Goal: Information Seeking & Learning: Obtain resource

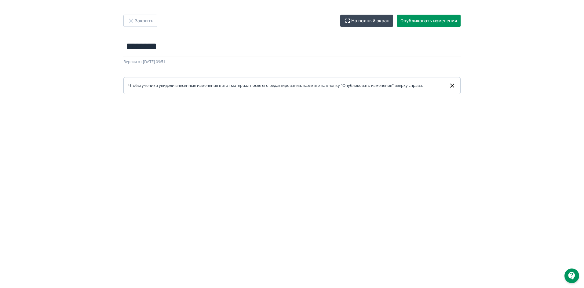
click at [439, 27] on div "Закрыть На полный экран Опубликовать изменения ******** Название задания... Вер…" at bounding box center [292, 55] width 366 height 80
click at [437, 21] on button "Опубликовать изменения" at bounding box center [429, 21] width 64 height 12
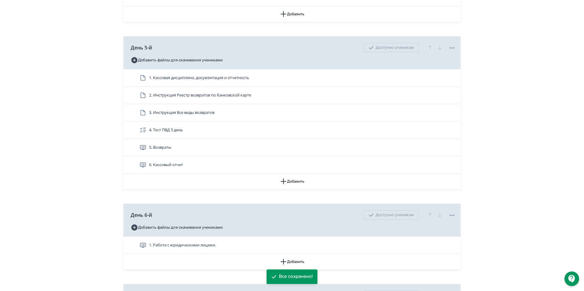
scroll to position [855, 0]
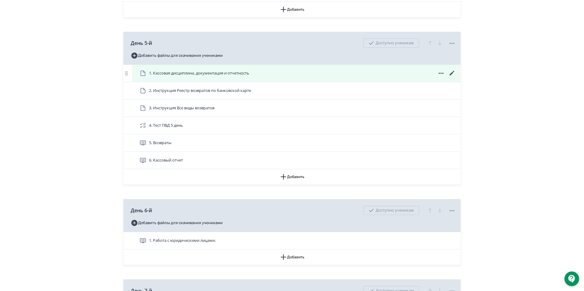
click at [452, 77] on icon at bounding box center [451, 73] width 7 height 7
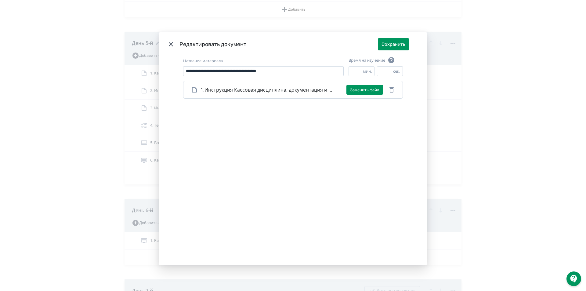
click at [169, 44] on icon "Modal" at bounding box center [170, 44] width 7 height 7
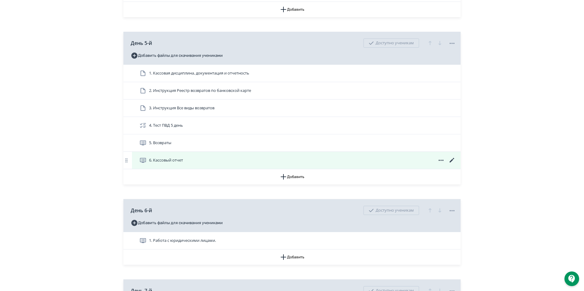
click at [452, 164] on icon at bounding box center [451, 160] width 7 height 7
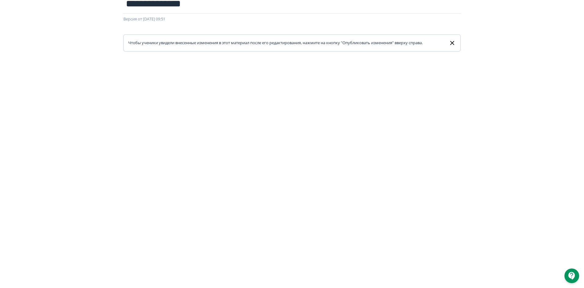
scroll to position [93, 0]
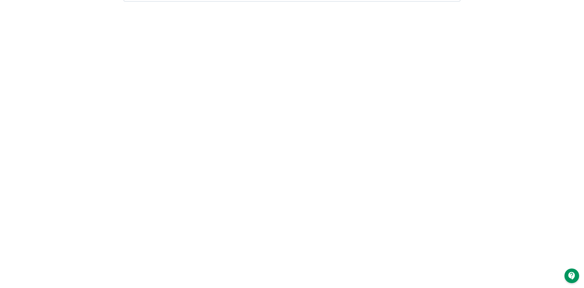
click at [240, 3] on div at bounding box center [292, 139] width 584 height 275
click at [252, 11] on div at bounding box center [292, 139] width 584 height 275
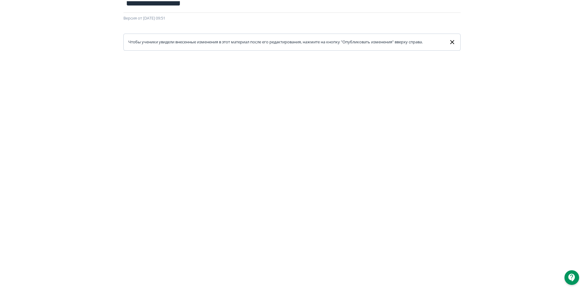
scroll to position [0, 0]
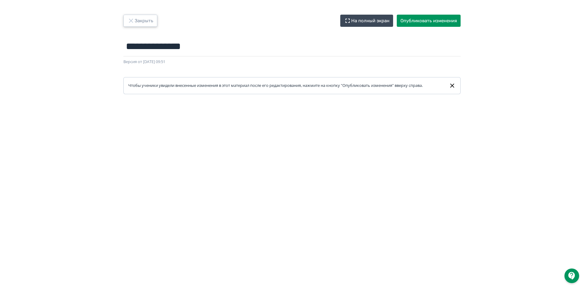
click at [147, 21] on button "Закрыть" at bounding box center [140, 21] width 34 height 12
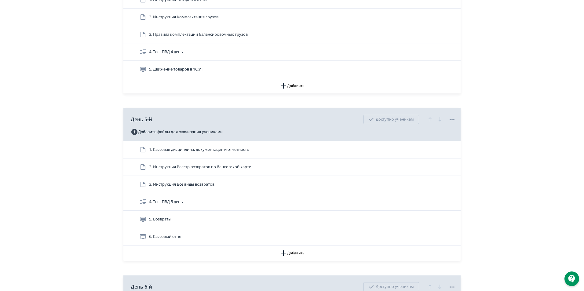
scroll to position [824, 0]
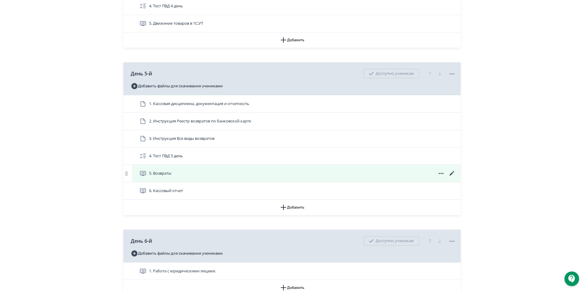
click at [452, 176] on icon at bounding box center [451, 173] width 5 height 5
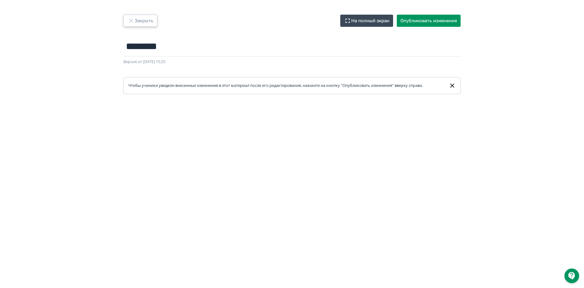
click at [148, 22] on button "Закрыть" at bounding box center [140, 21] width 34 height 12
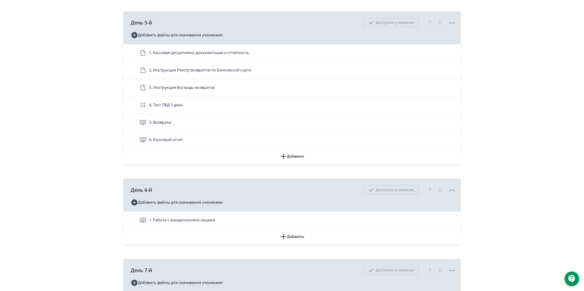
scroll to position [885, 0]
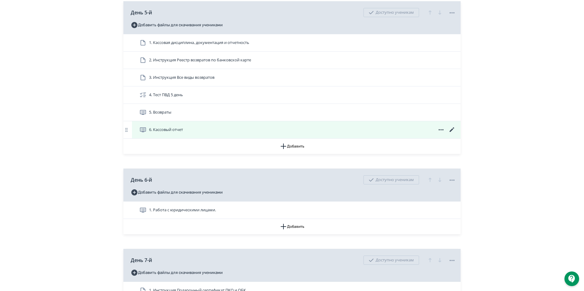
click at [452, 132] on icon at bounding box center [451, 129] width 5 height 5
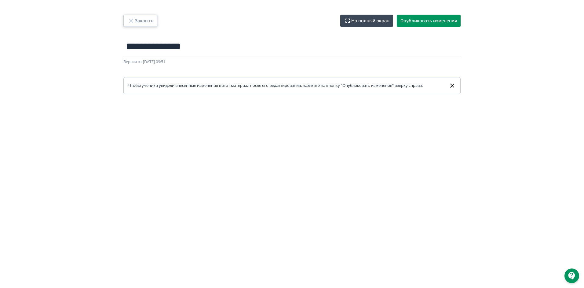
click at [137, 18] on button "Закрыть" at bounding box center [140, 21] width 34 height 12
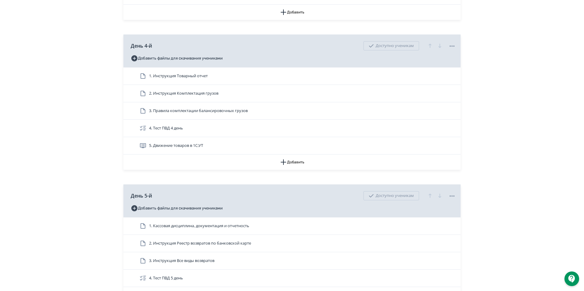
scroll to position [885, 0]
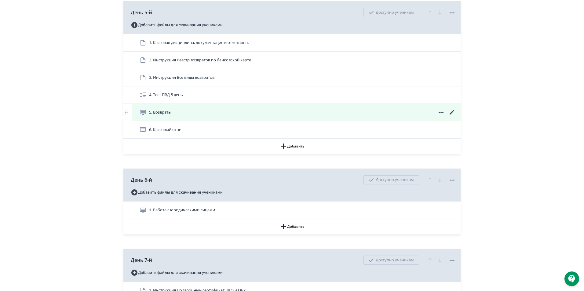
click at [450, 116] on icon at bounding box center [451, 112] width 7 height 7
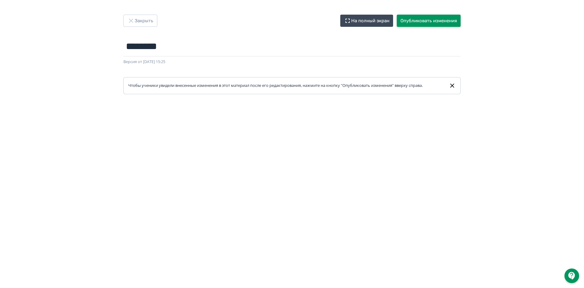
click at [422, 19] on button "Опубликовать изменения" at bounding box center [429, 21] width 64 height 12
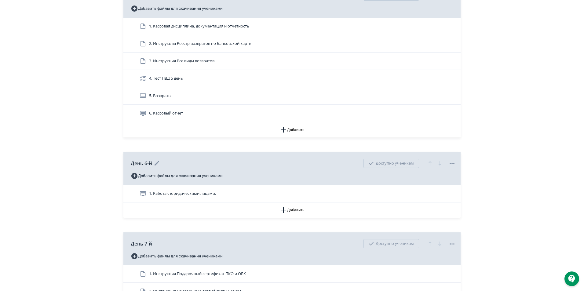
scroll to position [855, 0]
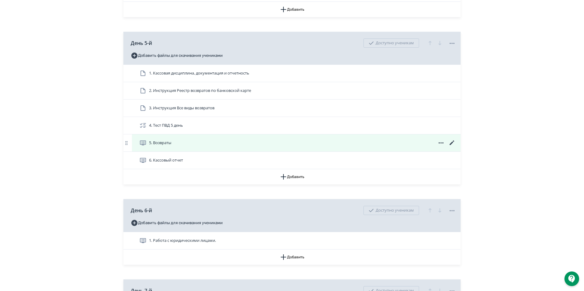
click at [450, 147] on icon at bounding box center [451, 142] width 7 height 7
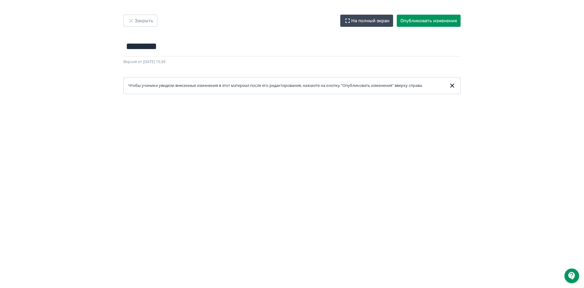
click at [281, 86] on div "Чтобы ученики увидели внесенные изменения в этот материал после его редактирова…" at bounding box center [277, 86] width 299 height 6
click at [267, 93] on link "Чтобы ученики увидели внесенные изменения в этот материал после его редактирова…" at bounding box center [291, 85] width 337 height 17
click at [241, 72] on form "******** Название задания... Версия от 01.09.2025 15:39 Чтобы ученики увидели в…" at bounding box center [291, 66] width 337 height 58
click at [440, 23] on button "Опубликовать изменения" at bounding box center [429, 21] width 64 height 12
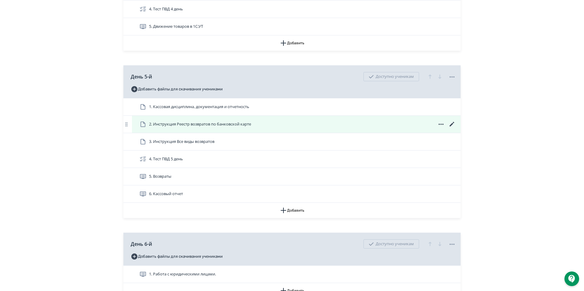
scroll to position [824, 0]
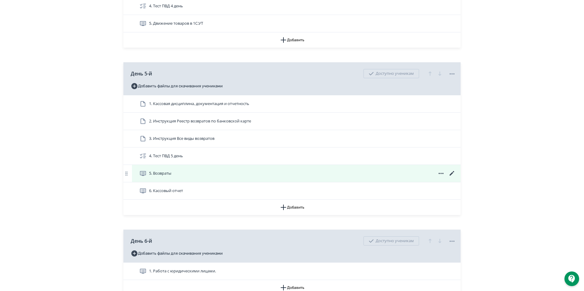
click at [452, 176] on icon at bounding box center [451, 173] width 5 height 5
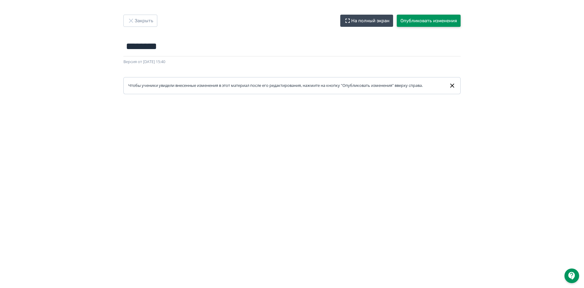
click at [431, 22] on button "Опубликовать изменения" at bounding box center [429, 21] width 64 height 12
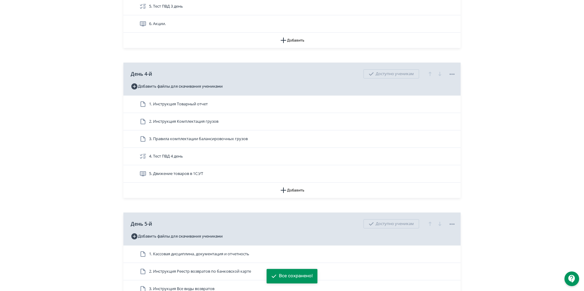
scroll to position [763, 0]
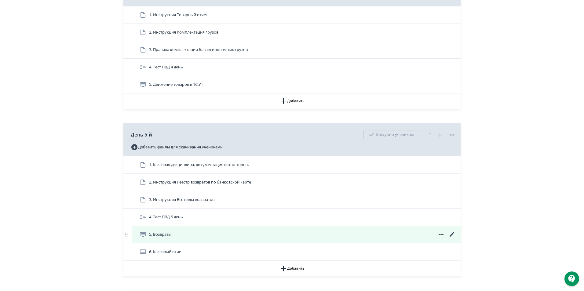
click at [450, 238] on icon at bounding box center [451, 234] width 7 height 7
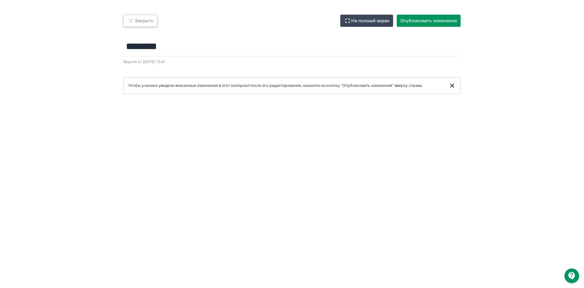
click at [146, 23] on button "Закрыть" at bounding box center [140, 21] width 34 height 12
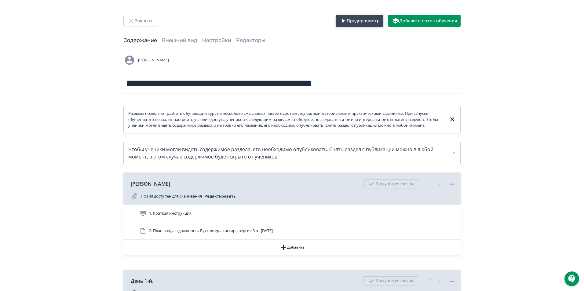
click at [343, 24] on icon "button" at bounding box center [342, 20] width 7 height 7
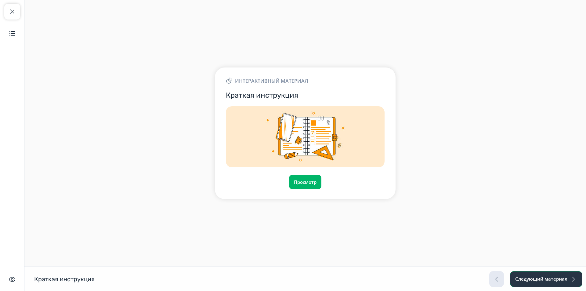
click at [560, 284] on button "Следующий материал" at bounding box center [546, 279] width 72 height 16
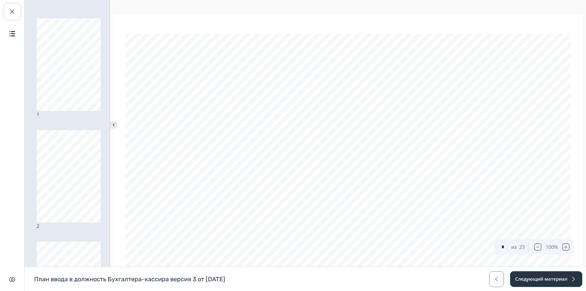
click at [561, 284] on button "Следующий материал" at bounding box center [546, 279] width 72 height 16
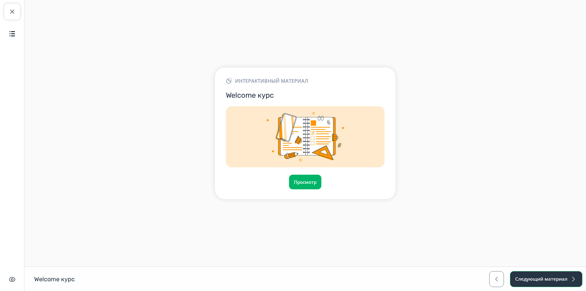
click at [561, 285] on button "Следующий материал" at bounding box center [546, 279] width 72 height 16
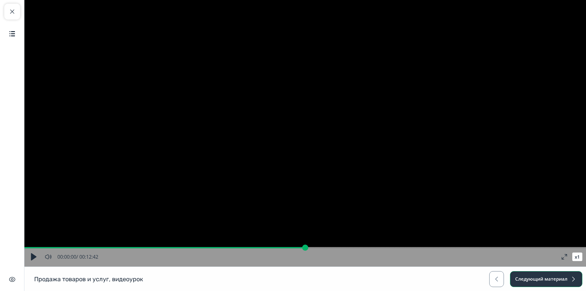
click at [561, 285] on button "Следующий материал" at bounding box center [546, 279] width 72 height 16
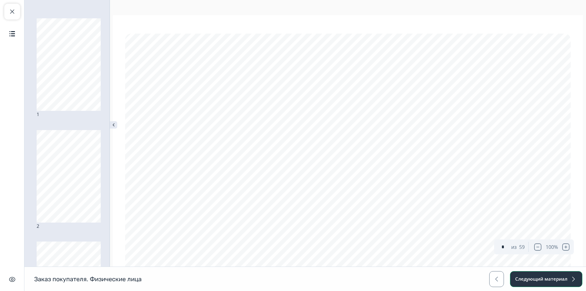
click at [561, 285] on button "Следующий материал" at bounding box center [546, 279] width 72 height 16
click at [561, 284] on button "Следующий материал" at bounding box center [546, 279] width 72 height 16
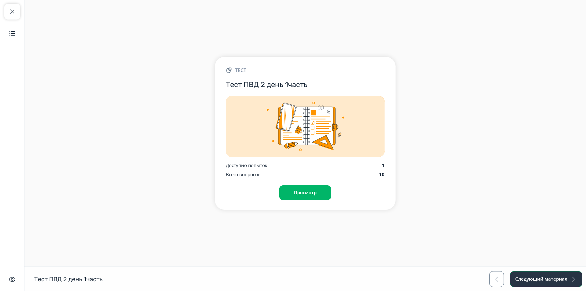
click at [561, 284] on button "Следующий материал" at bounding box center [546, 279] width 72 height 16
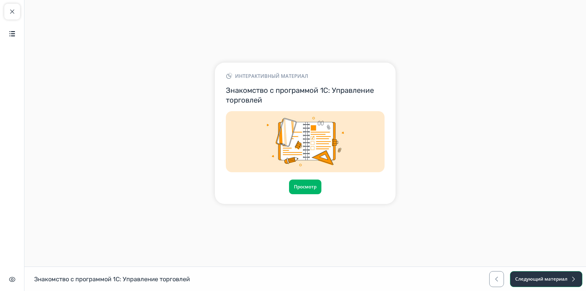
click at [561, 284] on button "Следующий материал" at bounding box center [546, 279] width 72 height 16
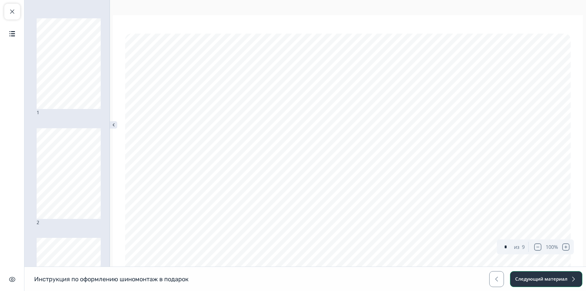
click at [561, 284] on button "Следующий материал" at bounding box center [546, 279] width 72 height 16
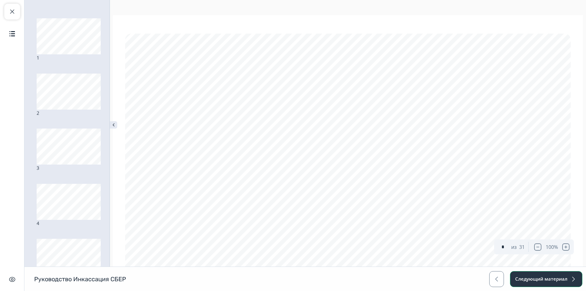
click at [561, 284] on button "Следующий материал" at bounding box center [546, 279] width 72 height 16
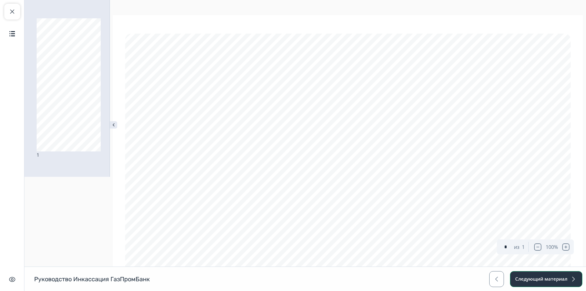
click at [561, 284] on button "Следующий материал" at bounding box center [546, 279] width 72 height 16
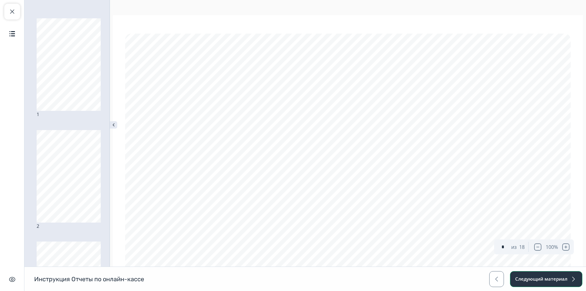
click at [561, 284] on button "Следующий материал" at bounding box center [546, 279] width 72 height 16
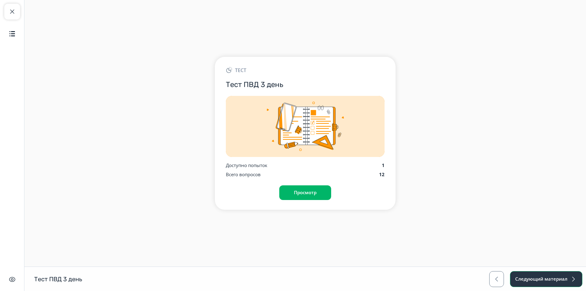
click at [565, 278] on button "Следующий материал" at bounding box center [546, 279] width 72 height 16
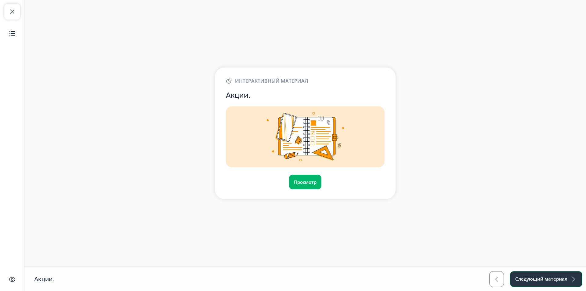
click at [565, 278] on button "Следующий материал" at bounding box center [546, 279] width 72 height 16
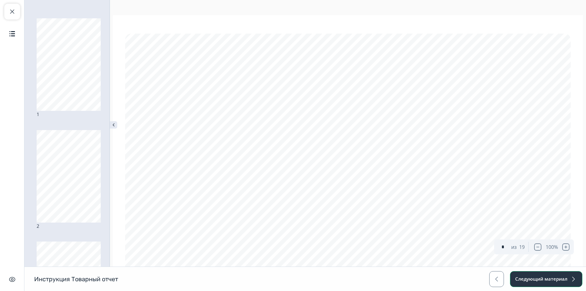
click at [568, 282] on button "Следующий материал" at bounding box center [546, 279] width 72 height 16
click at [571, 278] on span "button" at bounding box center [573, 278] width 7 height 7
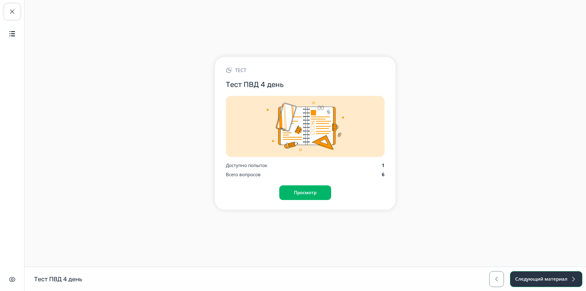
click at [570, 275] on button "Следующий материал" at bounding box center [546, 279] width 72 height 16
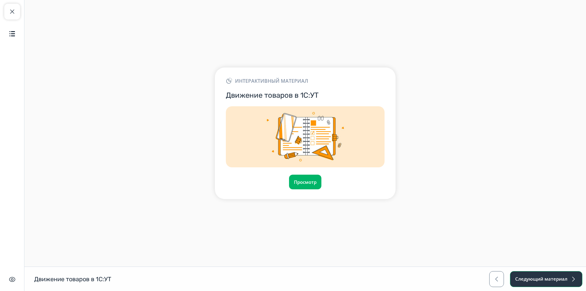
click at [570, 275] on button "Следующий материал" at bounding box center [546, 279] width 72 height 16
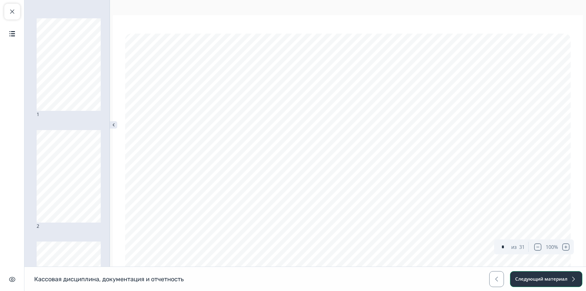
click at [570, 275] on span "button" at bounding box center [573, 278] width 7 height 7
click at [572, 282] on span "button" at bounding box center [573, 278] width 7 height 7
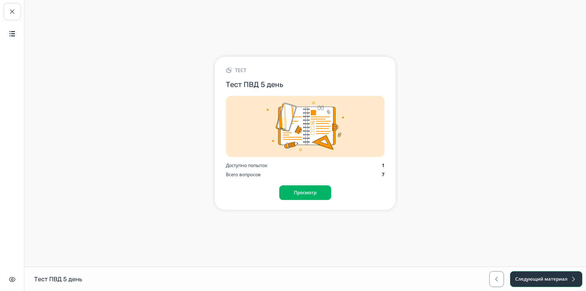
drag, startPoint x: 572, startPoint y: 282, endPoint x: 359, endPoint y: 230, distance: 219.1
click at [382, 250] on div "Закрыть курс Содержание Скрыть интерфейс Тест Тест ПВД 5 день Доступно попыток …" at bounding box center [293, 145] width 586 height 291
click at [306, 189] on button "Просмотр" at bounding box center [305, 192] width 53 height 15
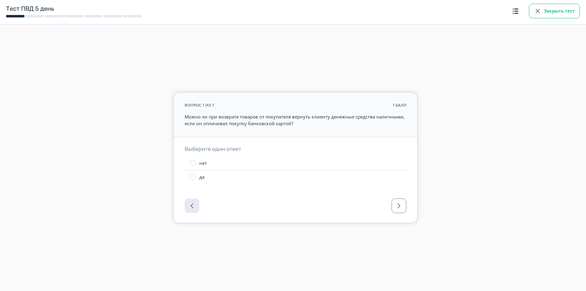
click at [559, 8] on button "Закрыть тест" at bounding box center [554, 11] width 51 height 15
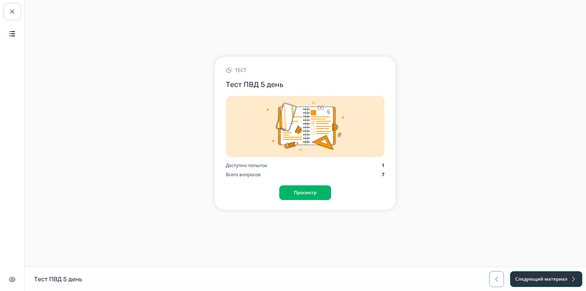
click at [533, 274] on button "Следующий материал" at bounding box center [546, 279] width 72 height 16
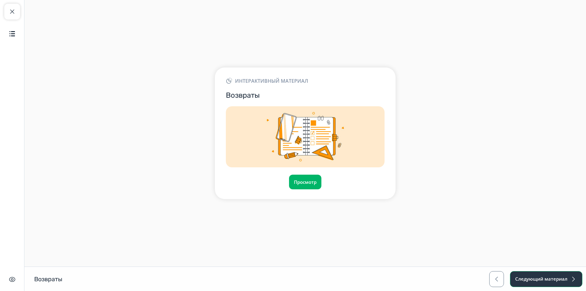
click at [542, 279] on button "Следующий материал" at bounding box center [546, 279] width 72 height 16
click at [500, 281] on span "button" at bounding box center [497, 278] width 7 height 7
click at [299, 184] on button "Просмотр" at bounding box center [305, 182] width 33 height 15
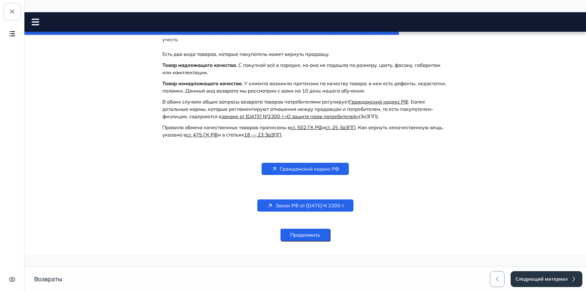
scroll to position [186, 0]
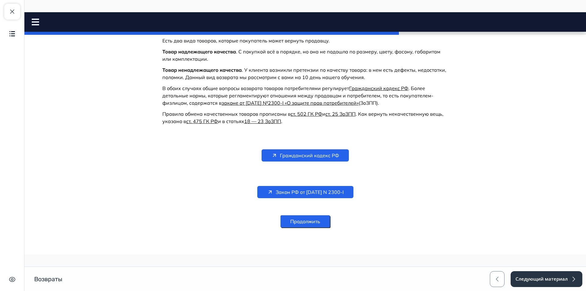
click at [310, 218] on button "Продолжить" at bounding box center [305, 221] width 49 height 12
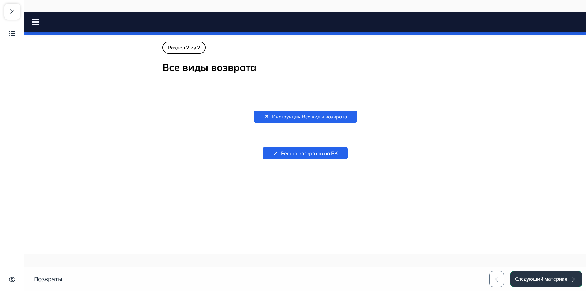
click at [548, 281] on button "Следующий материал" at bounding box center [546, 279] width 72 height 16
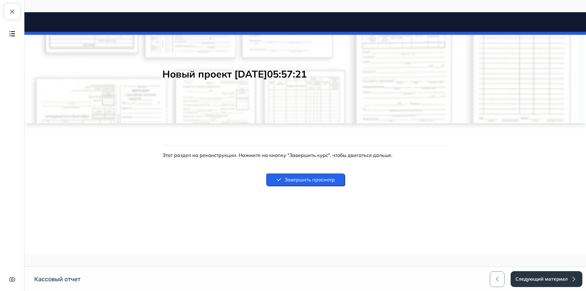
click at [320, 178] on button "Завершить просмотр" at bounding box center [305, 179] width 78 height 12
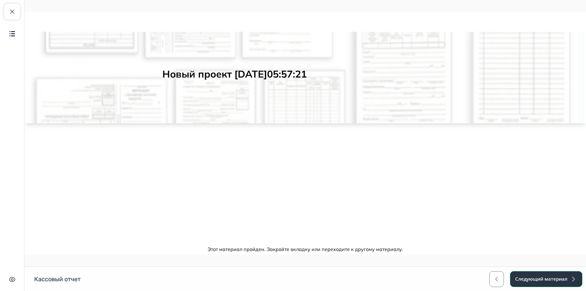
click at [571, 277] on span "button" at bounding box center [573, 278] width 7 height 7
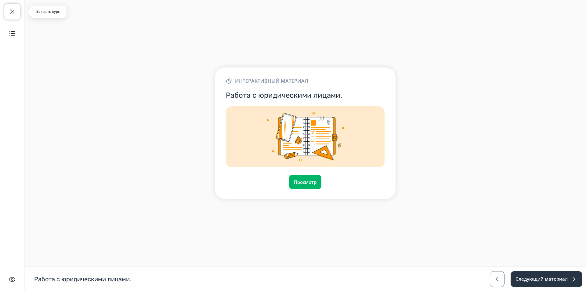
click at [13, 9] on span "button" at bounding box center [12, 11] width 7 height 7
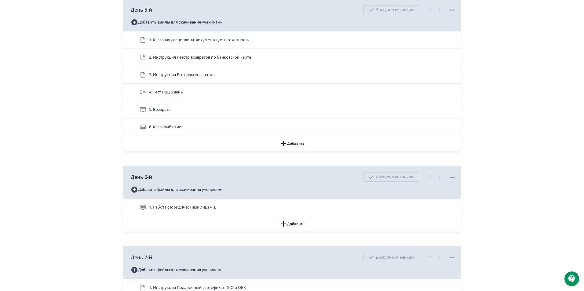
scroll to position [855, 0]
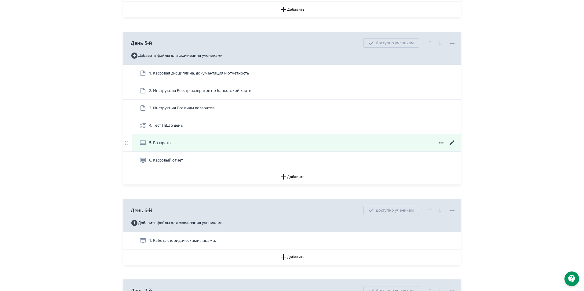
click at [454, 147] on icon at bounding box center [451, 142] width 7 height 7
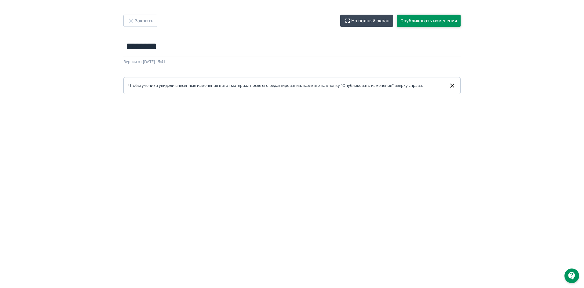
click at [442, 19] on button "Опубликовать изменения" at bounding box center [429, 21] width 64 height 12
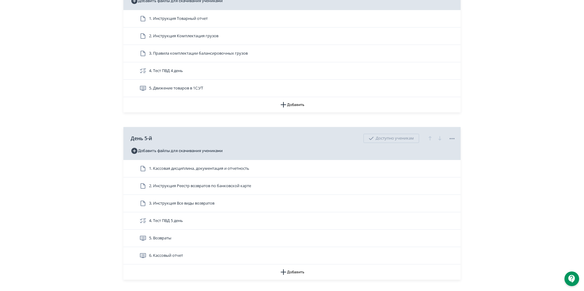
scroll to position [824, 0]
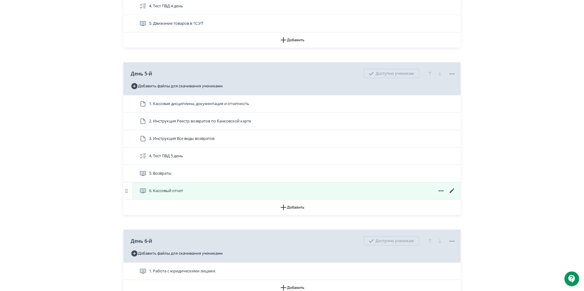
click at [451, 194] on icon at bounding box center [451, 190] width 7 height 7
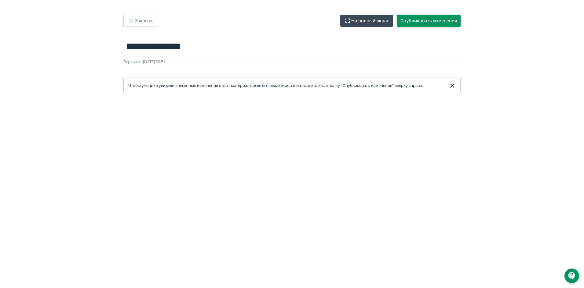
click at [429, 18] on button "Опубликовать изменения" at bounding box center [429, 21] width 64 height 12
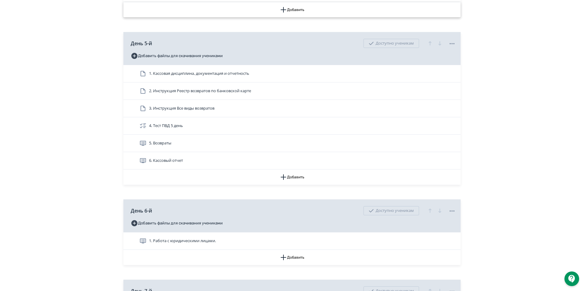
scroll to position [855, 0]
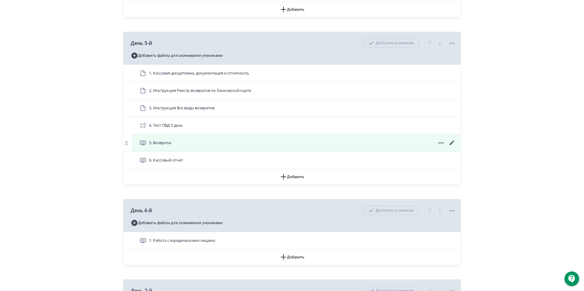
click at [452, 147] on icon at bounding box center [451, 142] width 7 height 7
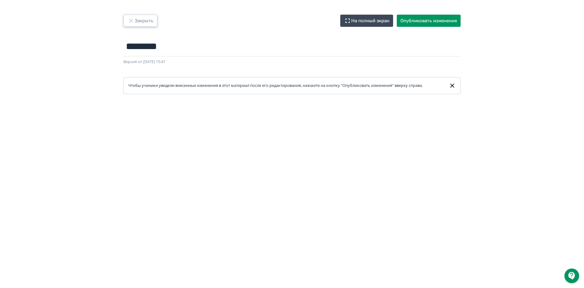
click at [141, 22] on button "Закрыть" at bounding box center [140, 21] width 34 height 12
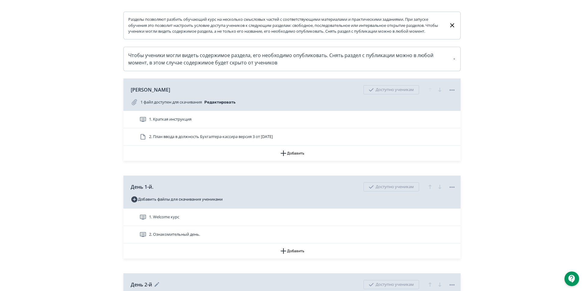
scroll to position [214, 0]
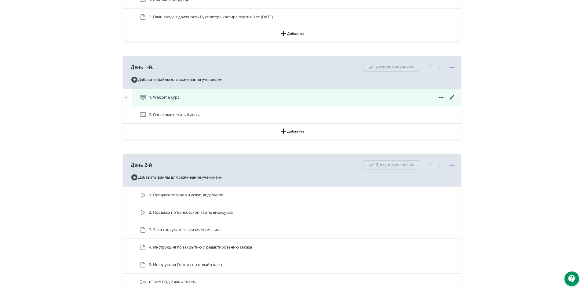
click at [452, 101] on icon at bounding box center [451, 97] width 7 height 7
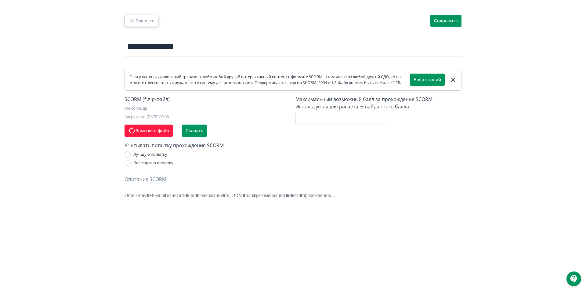
click at [130, 16] on button "Закрыть" at bounding box center [142, 21] width 34 height 12
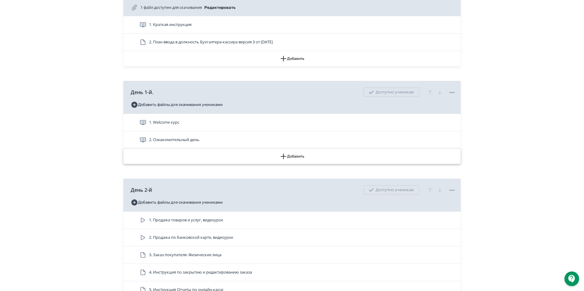
scroll to position [214, 0]
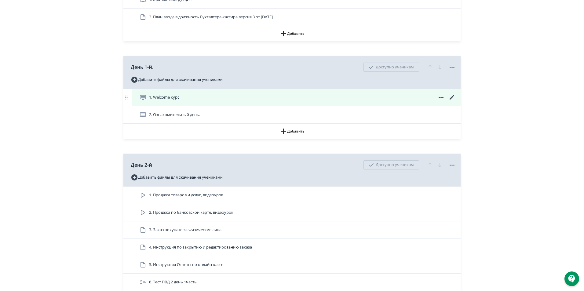
click at [449, 101] on icon at bounding box center [451, 97] width 7 height 7
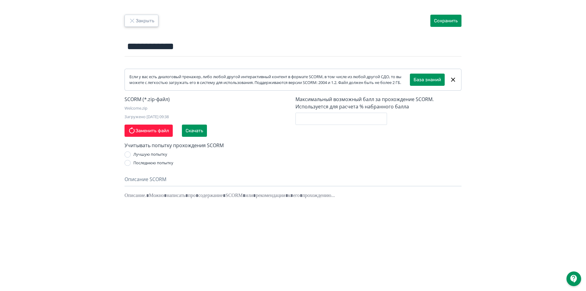
click at [146, 18] on button "Закрыть" at bounding box center [142, 21] width 34 height 12
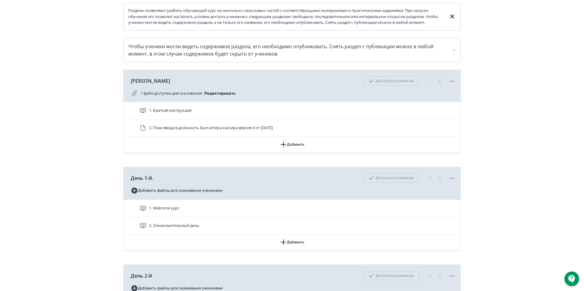
scroll to position [153, 0]
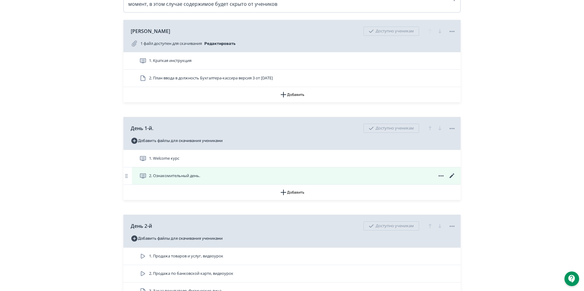
click at [452, 179] on icon at bounding box center [451, 175] width 7 height 7
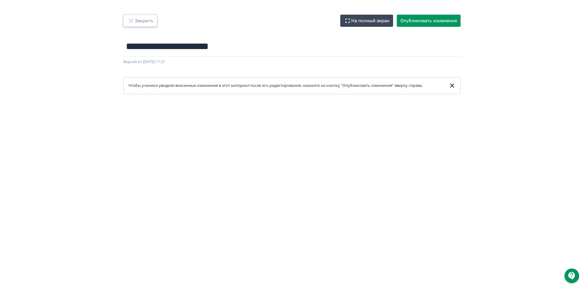
click at [136, 21] on button "Закрыть" at bounding box center [140, 21] width 34 height 12
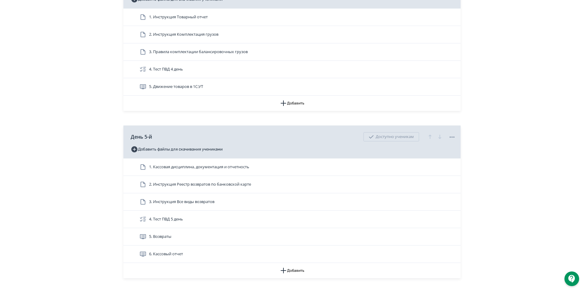
scroll to position [824, 0]
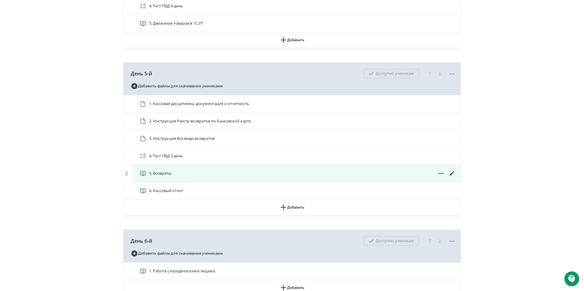
click at [454, 177] on icon at bounding box center [451, 173] width 7 height 7
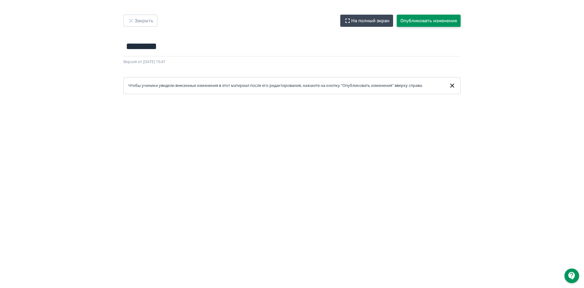
click at [426, 23] on button "Опубликовать изменения" at bounding box center [429, 21] width 64 height 12
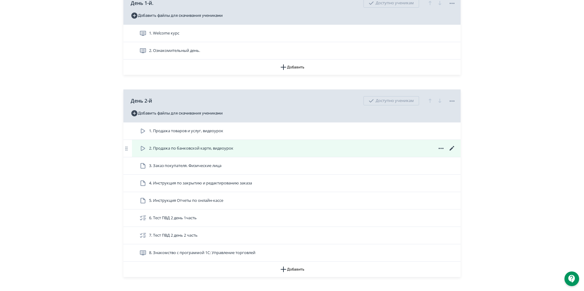
scroll to position [366, 0]
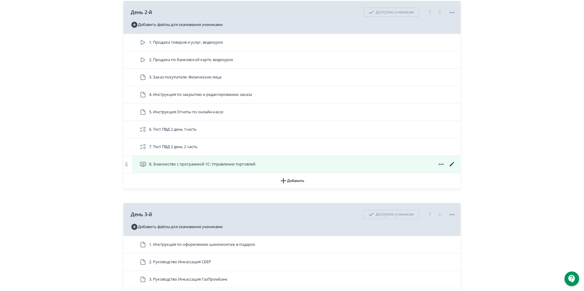
click at [454, 167] on icon at bounding box center [451, 164] width 7 height 7
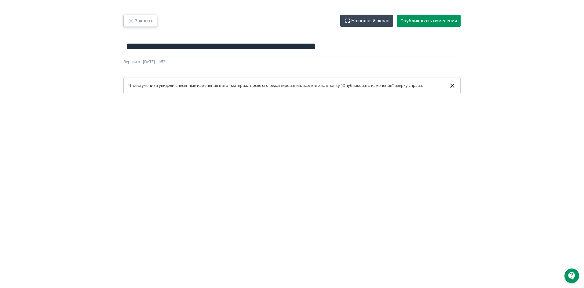
click at [130, 24] on button "Закрыть" at bounding box center [140, 21] width 34 height 12
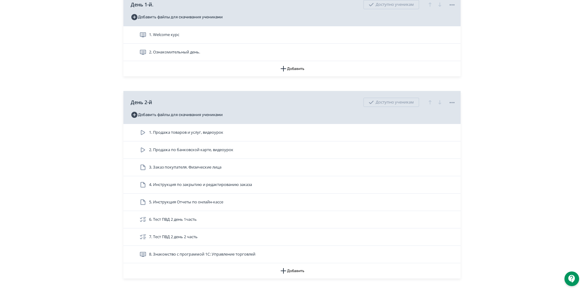
scroll to position [275, 0]
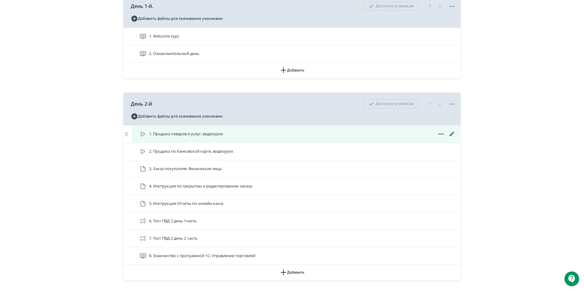
click at [142, 138] on icon at bounding box center [142, 133] width 7 height 7
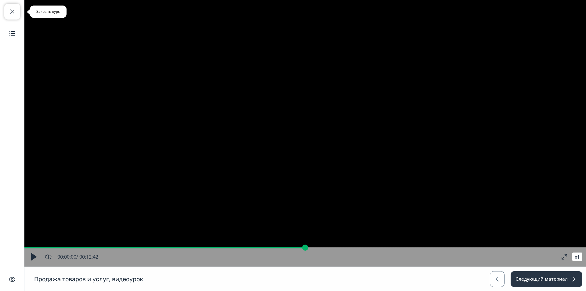
click at [11, 8] on span "button" at bounding box center [12, 11] width 7 height 7
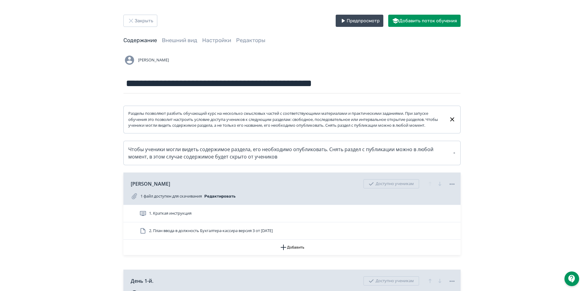
click at [358, 20] on button "Предпросмотр" at bounding box center [359, 21] width 48 height 12
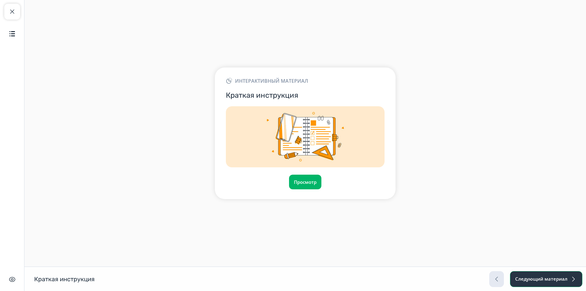
click at [561, 281] on button "Следующий материал" at bounding box center [546, 279] width 72 height 16
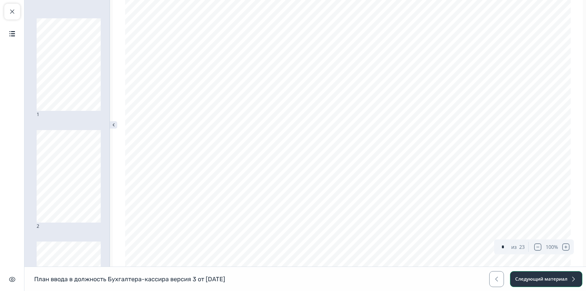
scroll to position [488, 0]
click at [537, 283] on button "Следующий материал" at bounding box center [546, 279] width 72 height 16
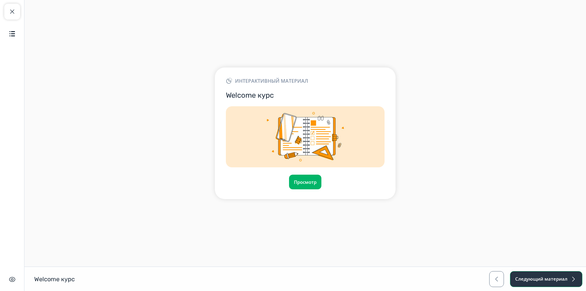
click at [538, 280] on button "Следующий материал" at bounding box center [546, 279] width 72 height 16
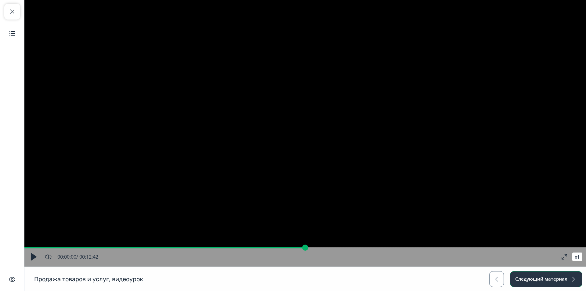
click at [538, 280] on button "Следующий материал" at bounding box center [546, 279] width 72 height 16
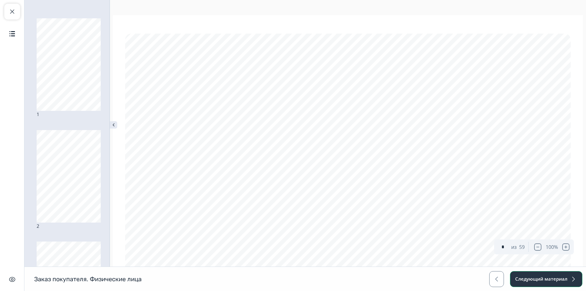
click at [537, 278] on button "Следующий материал" at bounding box center [546, 279] width 72 height 16
click at [537, 277] on button "Следующий материал" at bounding box center [546, 279] width 72 height 16
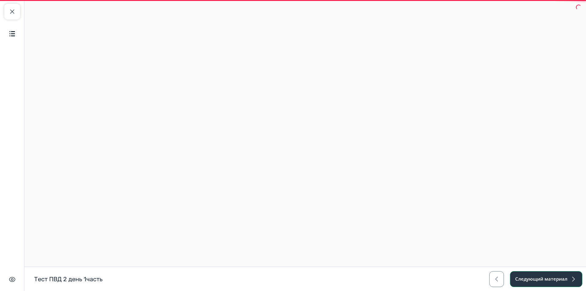
click at [537, 277] on button "Следующий материал" at bounding box center [546, 279] width 72 height 16
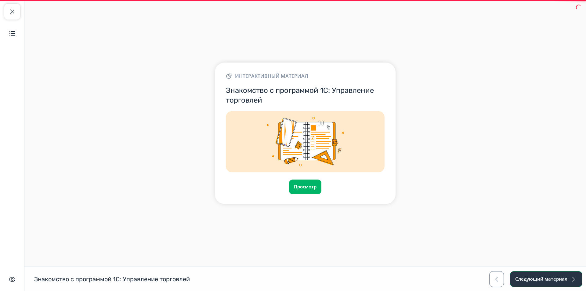
click at [537, 277] on button "Следующий материал" at bounding box center [546, 279] width 72 height 16
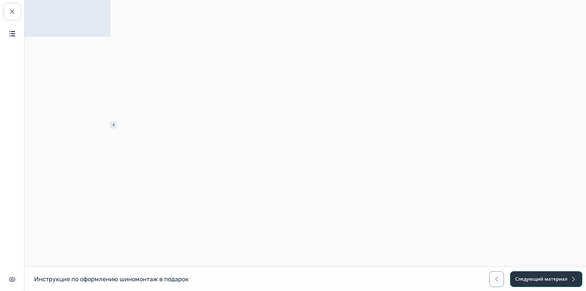
click at [537, 277] on button "Следующий материал" at bounding box center [546, 279] width 72 height 16
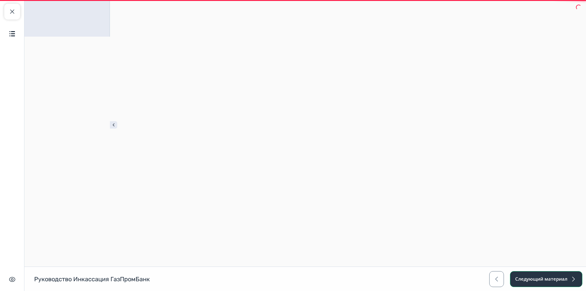
click at [537, 277] on button "Следующий материал" at bounding box center [546, 279] width 72 height 16
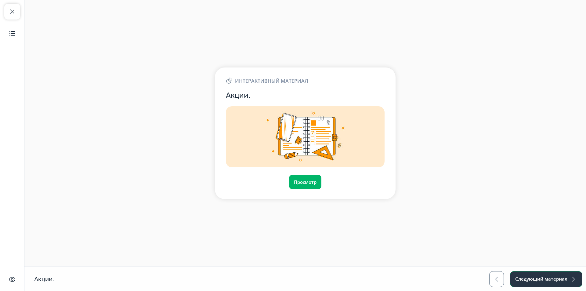
click at [537, 277] on button "Следующий материал" at bounding box center [546, 279] width 72 height 16
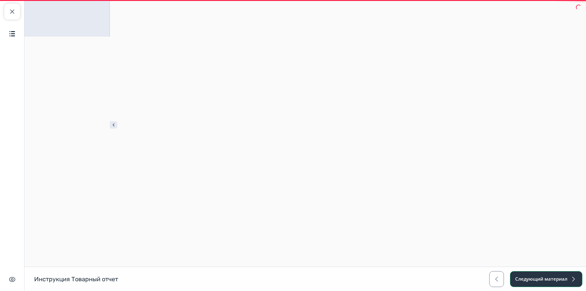
click at [537, 277] on button "Следующий материал" at bounding box center [546, 279] width 72 height 16
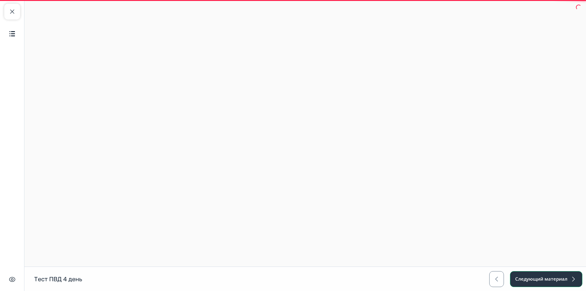
click at [537, 277] on button "Следующий материал" at bounding box center [546, 279] width 72 height 16
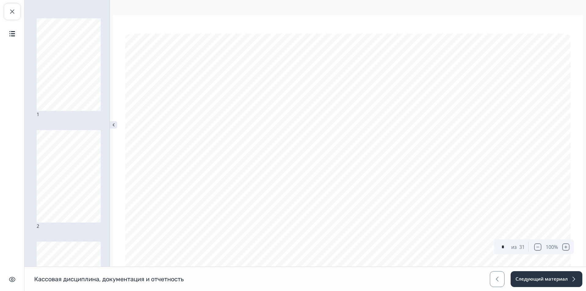
click at [542, 288] on div "Кассовая дисциплина, документация и отчетность Кассовая дисциплина, документаци…" at bounding box center [293, 278] width 586 height 24
click at [542, 280] on button "Следующий материал" at bounding box center [546, 279] width 72 height 16
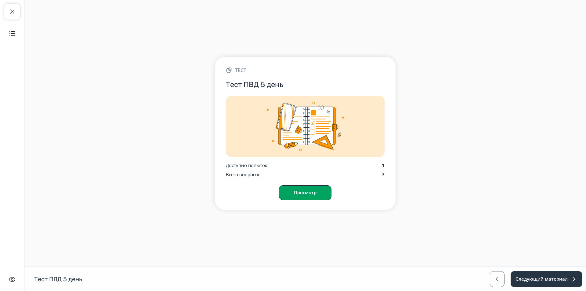
click at [303, 193] on button "Просмотр" at bounding box center [305, 192] width 53 height 15
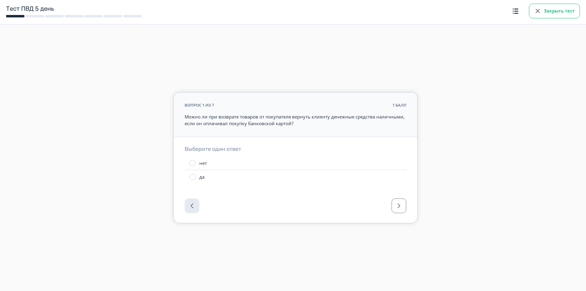
click at [553, 13] on button "Закрыть тест" at bounding box center [554, 11] width 51 height 15
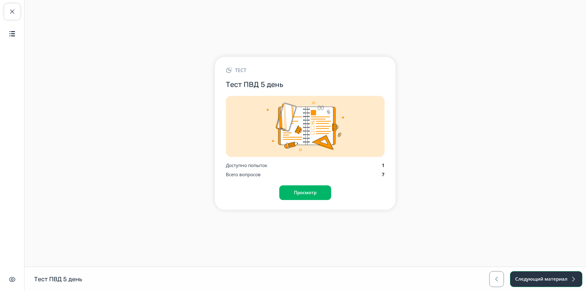
click at [548, 274] on button "Следующий материал" at bounding box center [546, 279] width 72 height 16
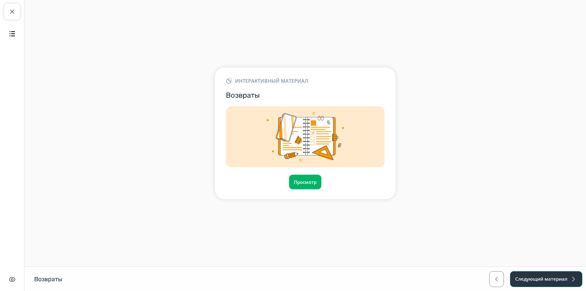
click at [548, 274] on button "Следующий материал" at bounding box center [546, 279] width 72 height 16
click at [312, 179] on button "Просмотр" at bounding box center [305, 182] width 33 height 15
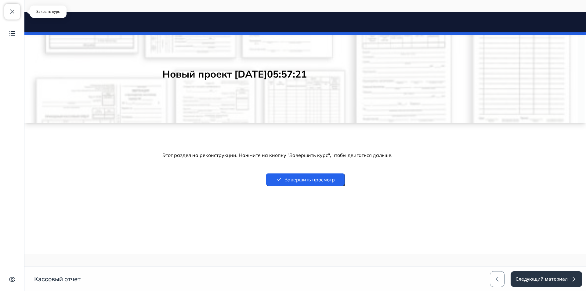
click at [9, 14] on span "button" at bounding box center [12, 11] width 7 height 7
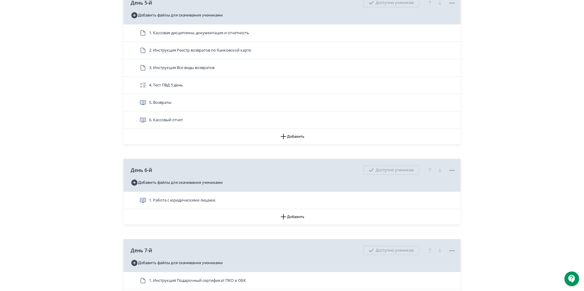
scroll to position [885, 0]
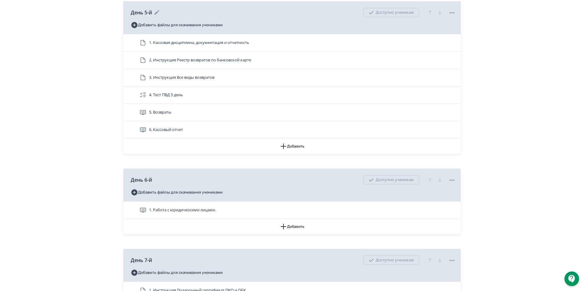
click at [452, 16] on icon at bounding box center [451, 12] width 7 height 7
click at [490, 21] on div "Удалить Снять с публикации" at bounding box center [293, 145] width 586 height 291
click at [143, 16] on span "День 5-й" at bounding box center [141, 12] width 21 height 7
click at [159, 16] on icon at bounding box center [156, 12] width 7 height 7
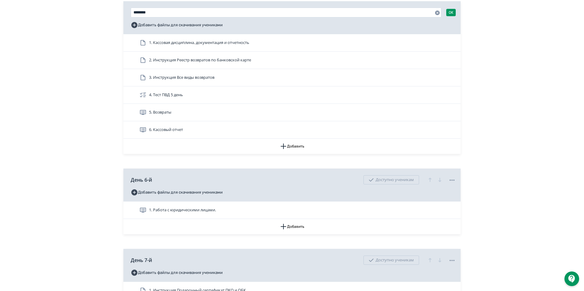
click at [512, 45] on div "**********" at bounding box center [292, 265] width 584 height 2300
click at [506, 55] on div "**********" at bounding box center [292, 265] width 584 height 2300
click at [79, 36] on div "**********" at bounding box center [292, 265] width 584 height 2300
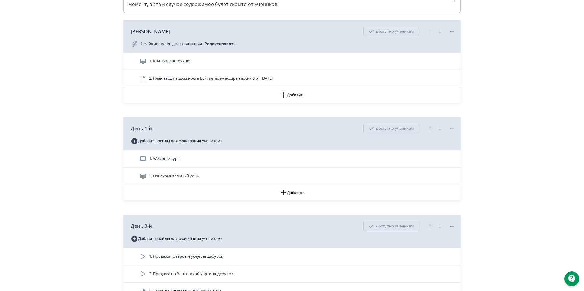
scroll to position [0, 0]
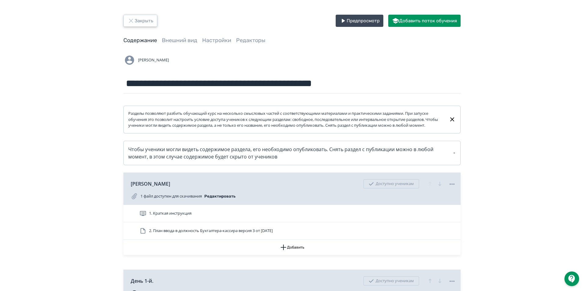
click at [150, 17] on button "Закрыть" at bounding box center [140, 21] width 34 height 12
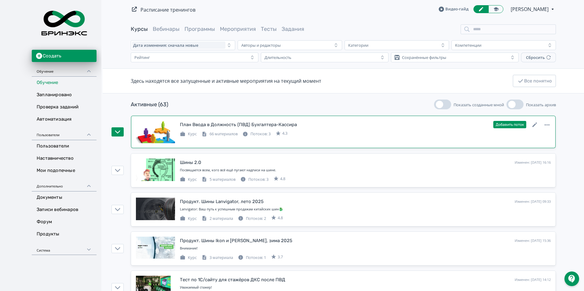
click at [246, 126] on div "План Ввода в Должность (ПВД) Бухгалтера-Кассира" at bounding box center [238, 124] width 117 height 7
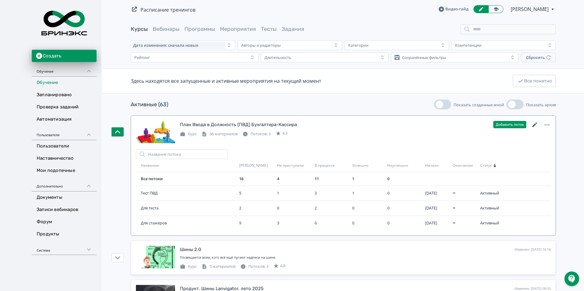
click at [536, 126] on icon at bounding box center [534, 124] width 7 height 7
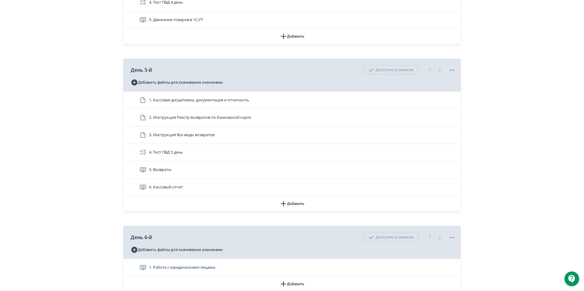
scroll to position [824, 0]
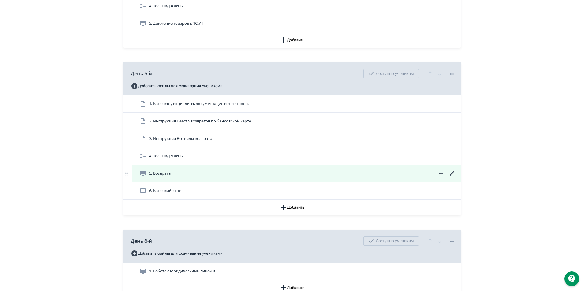
click at [452, 176] on icon at bounding box center [451, 173] width 7 height 7
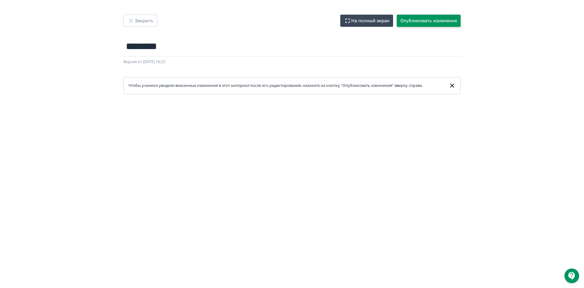
click at [439, 24] on button "Опубликовать изменения" at bounding box center [429, 21] width 64 height 12
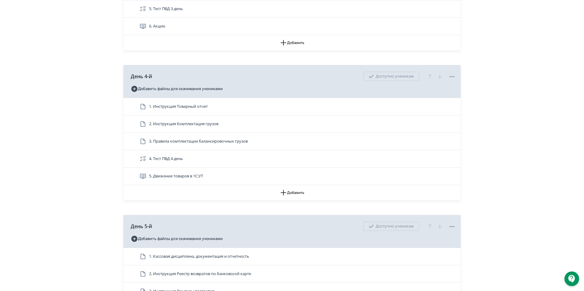
scroll to position [855, 0]
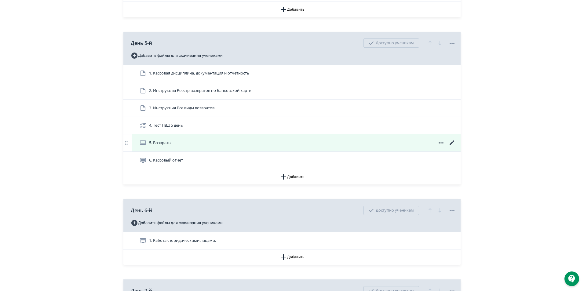
click at [454, 147] on icon at bounding box center [451, 142] width 7 height 7
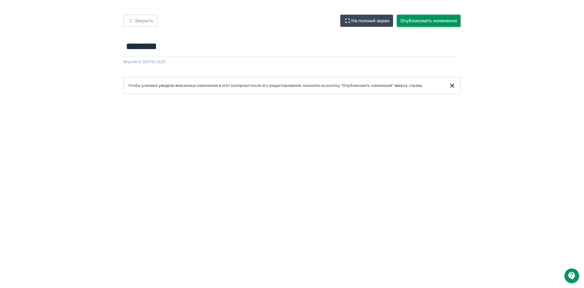
click at [444, 24] on button "Опубликовать изменения" at bounding box center [429, 21] width 64 height 12
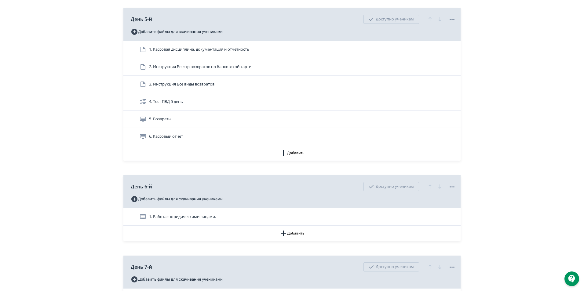
scroll to position [885, 0]
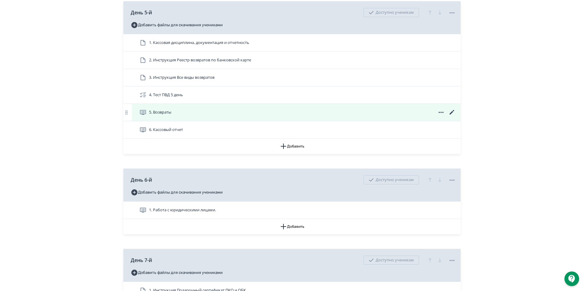
click at [453, 116] on icon at bounding box center [451, 112] width 7 height 7
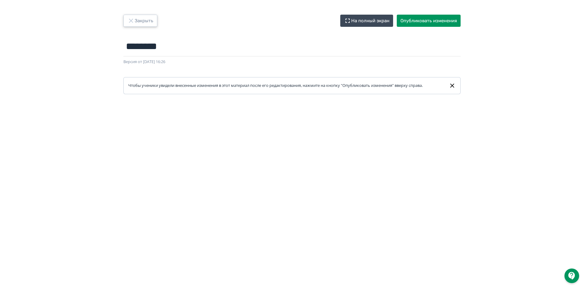
click at [132, 20] on icon "button" at bounding box center [131, 21] width 4 height 4
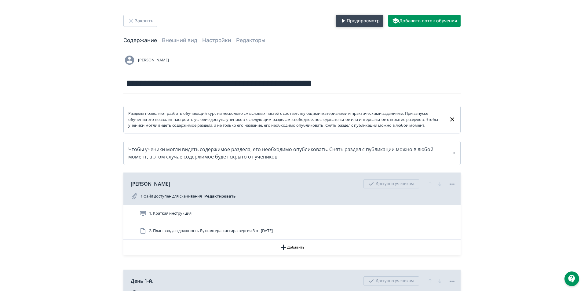
click at [355, 26] on button "Предпросмотр" at bounding box center [359, 21] width 48 height 12
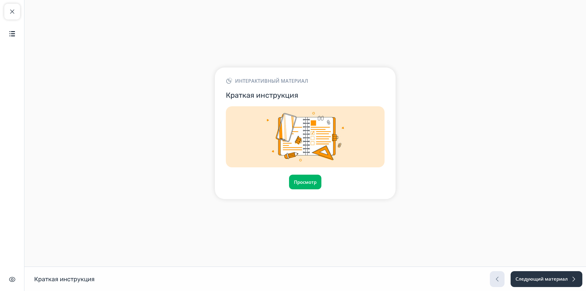
click at [544, 287] on div "Краткая инструкция Краткая инструкция Следующий материал" at bounding box center [293, 278] width 586 height 24
click at [552, 279] on button "Следующий материал" at bounding box center [546, 279] width 72 height 16
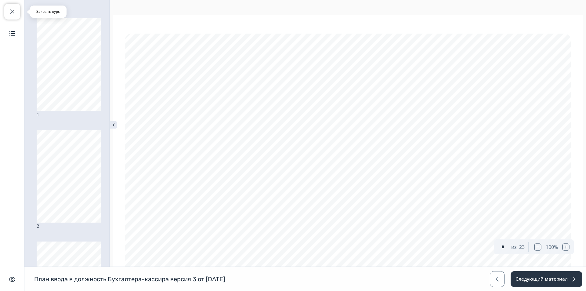
click at [15, 13] on span "button" at bounding box center [12, 11] width 7 height 7
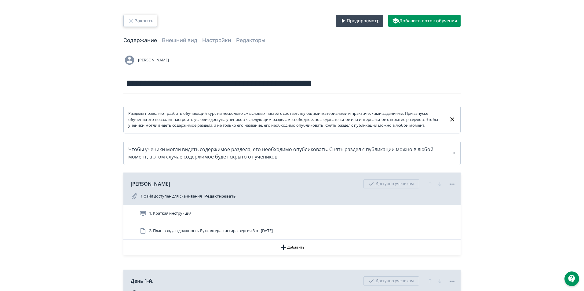
click at [129, 24] on button "Закрыть" at bounding box center [140, 21] width 34 height 12
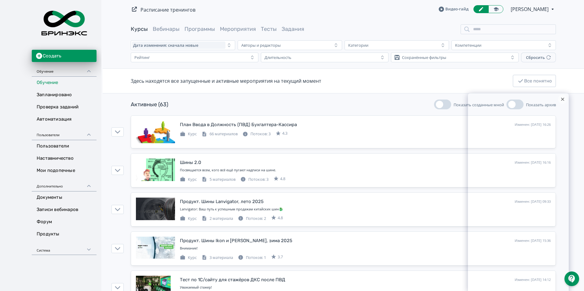
drag, startPoint x: 560, startPoint y: 97, endPoint x: 564, endPoint y: 96, distance: 4.4
click at [564, 96] on div at bounding box center [562, 99] width 9 height 9
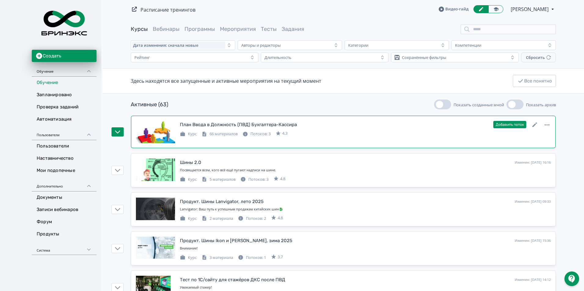
click at [225, 124] on div "План Ввода в Должность (ПВД) Бухгалтера-Кассира" at bounding box center [238, 124] width 117 height 7
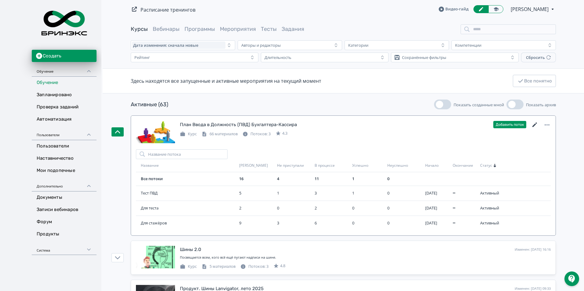
click at [535, 126] on icon at bounding box center [534, 124] width 7 height 7
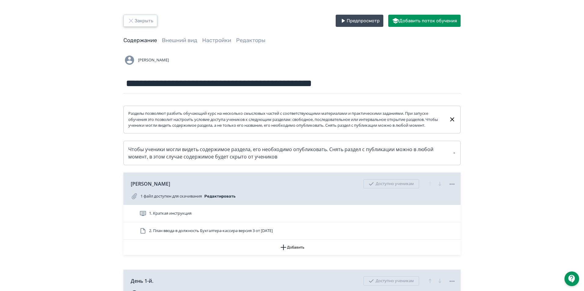
click at [152, 20] on button "Закрыть" at bounding box center [140, 21] width 34 height 12
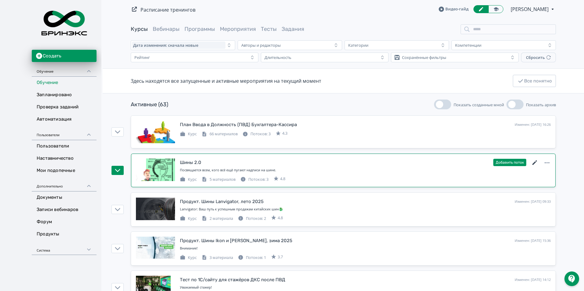
click at [535, 163] on icon at bounding box center [534, 162] width 7 height 7
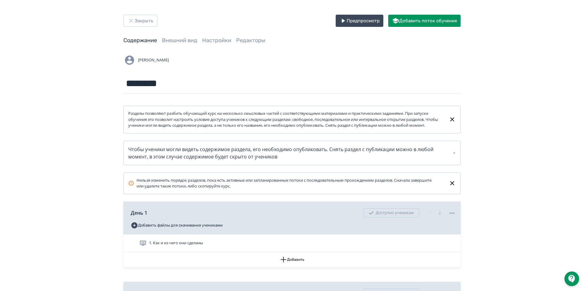
scroll to position [214, 0]
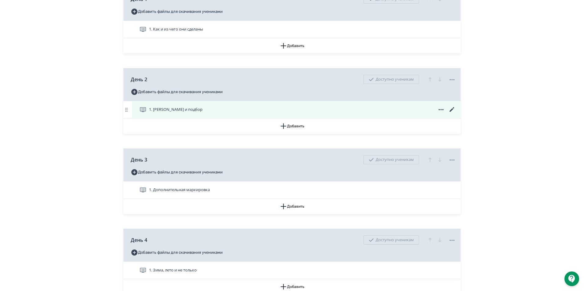
click at [453, 113] on icon at bounding box center [451, 109] width 7 height 7
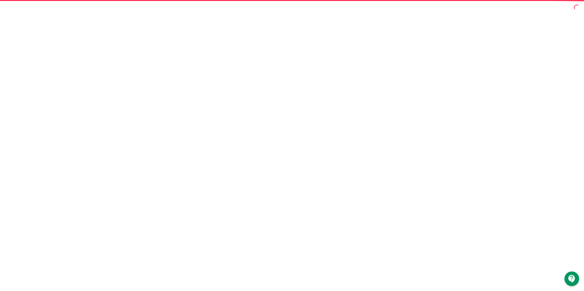
scroll to position [0, 0]
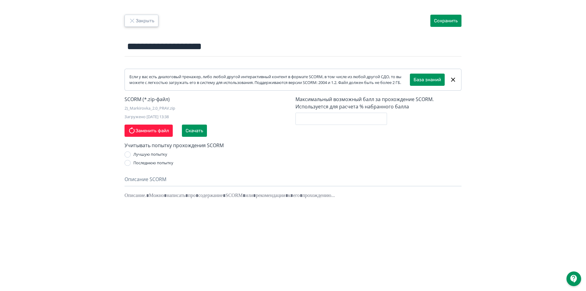
click at [139, 21] on button "Закрыть" at bounding box center [142, 21] width 34 height 12
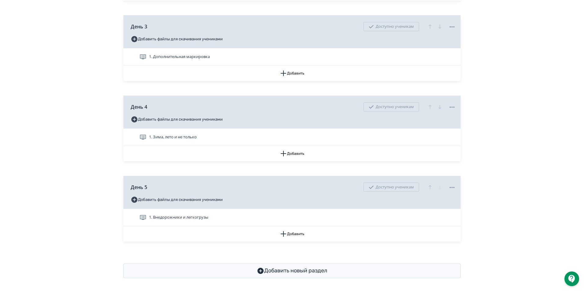
scroll to position [354, 0]
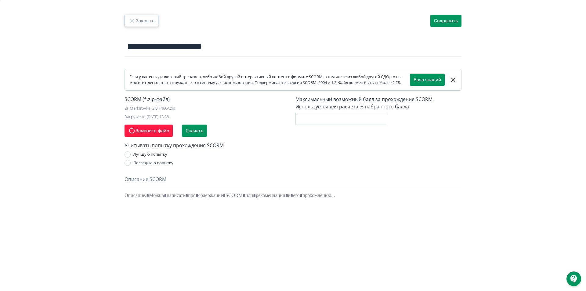
click at [147, 19] on button "Закрыть" at bounding box center [142, 21] width 34 height 12
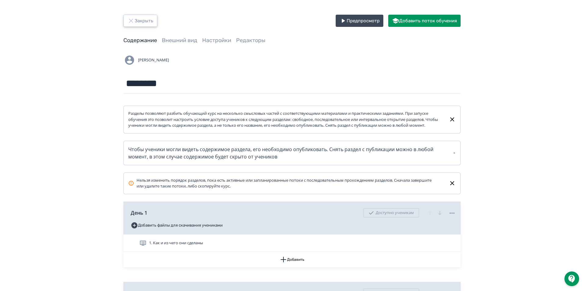
click at [137, 24] on button "Закрыть" at bounding box center [140, 21] width 34 height 12
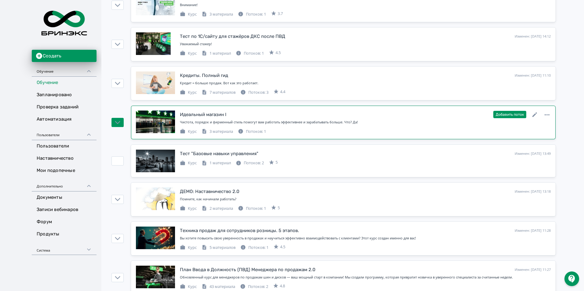
scroll to position [244, 0]
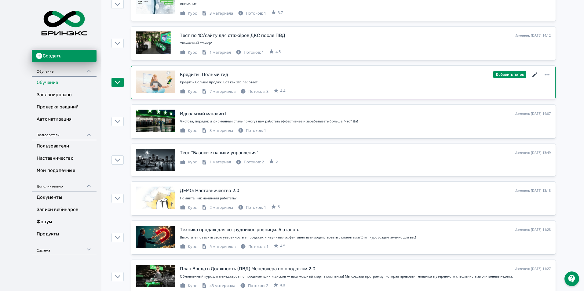
click at [537, 73] on icon at bounding box center [534, 74] width 7 height 7
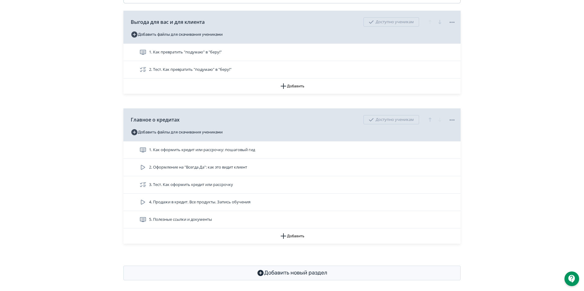
scroll to position [201, 0]
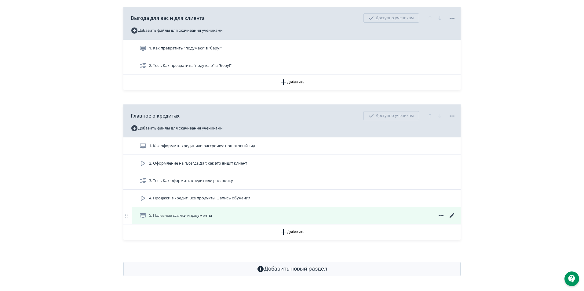
click at [451, 213] on icon at bounding box center [451, 215] width 7 height 7
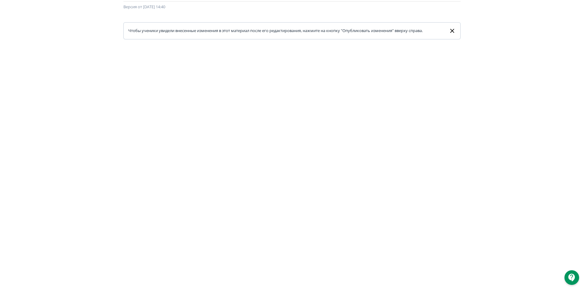
scroll to position [0, 0]
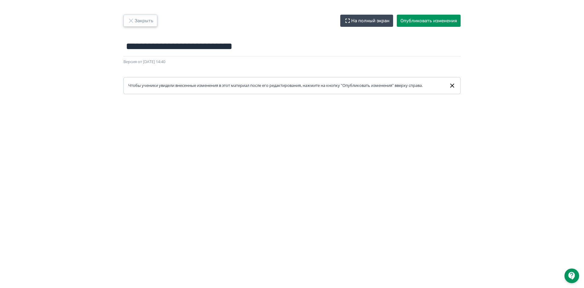
click at [140, 21] on button "Закрыть" at bounding box center [140, 21] width 34 height 12
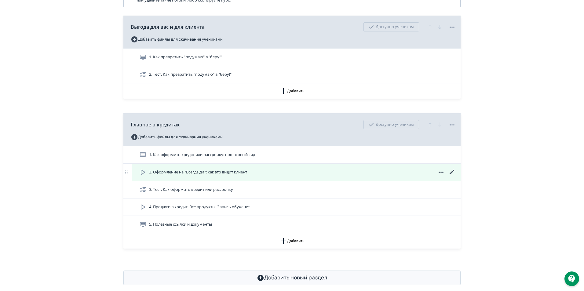
scroll to position [201, 0]
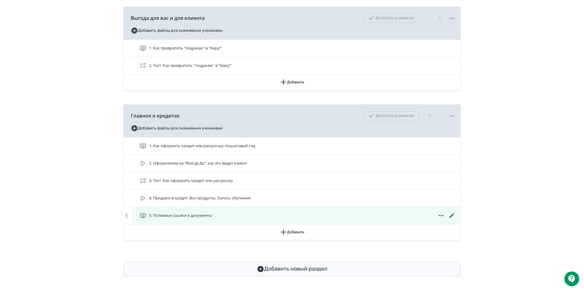
click at [451, 216] on icon at bounding box center [451, 215] width 5 height 5
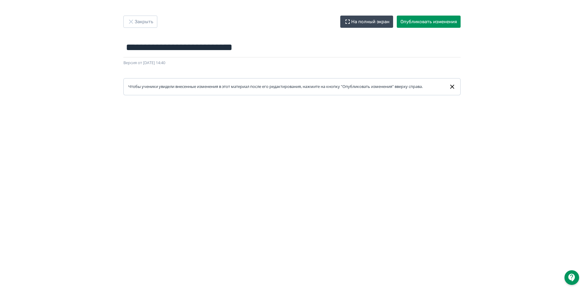
scroll to position [0, 0]
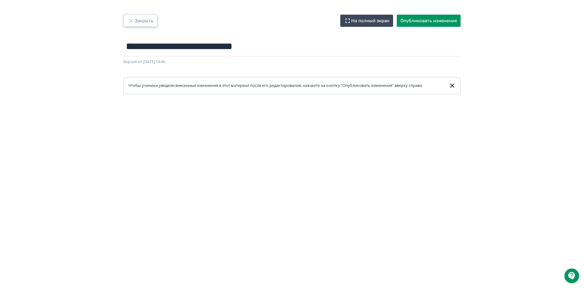
click at [148, 19] on button "Закрыть" at bounding box center [140, 21] width 34 height 12
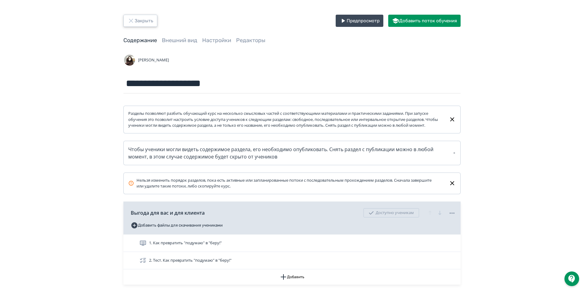
click at [133, 19] on icon "button" at bounding box center [131, 21] width 4 height 4
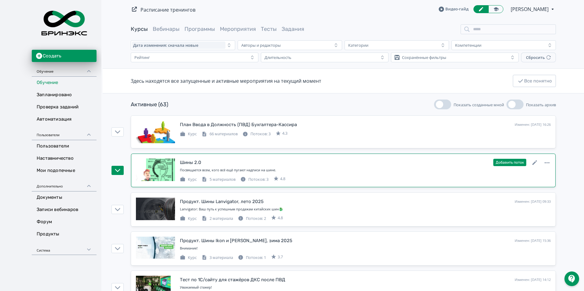
click at [191, 162] on div "Шины 2.0" at bounding box center [190, 162] width 21 height 7
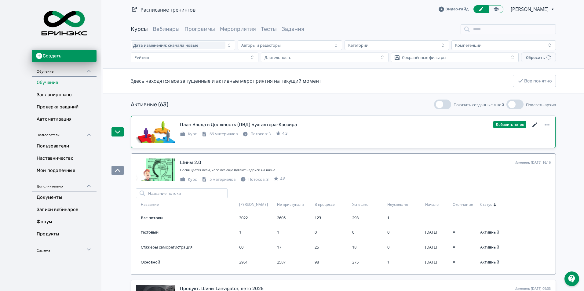
click at [533, 125] on icon at bounding box center [534, 124] width 5 height 5
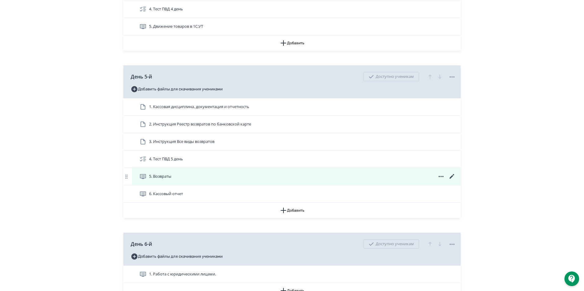
scroll to position [824, 0]
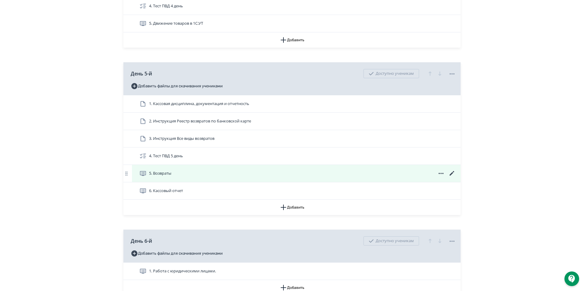
click at [452, 176] on icon at bounding box center [451, 173] width 5 height 5
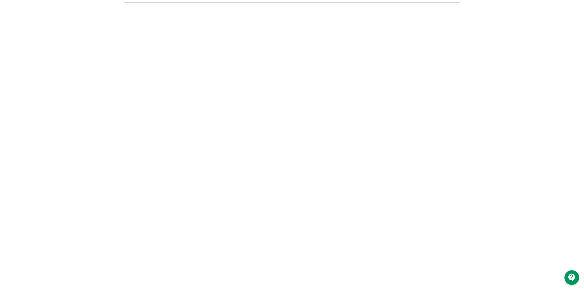
scroll to position [0, 0]
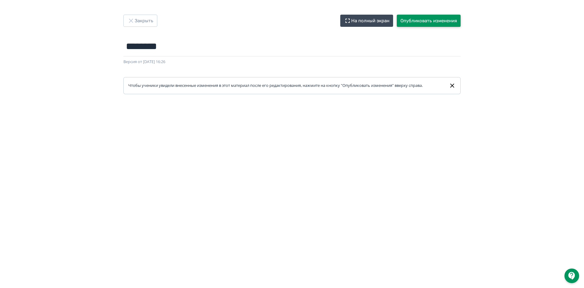
click at [441, 20] on button "Опубликовать изменения" at bounding box center [429, 21] width 64 height 12
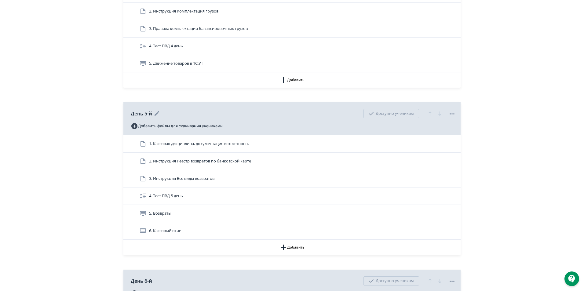
scroll to position [855, 0]
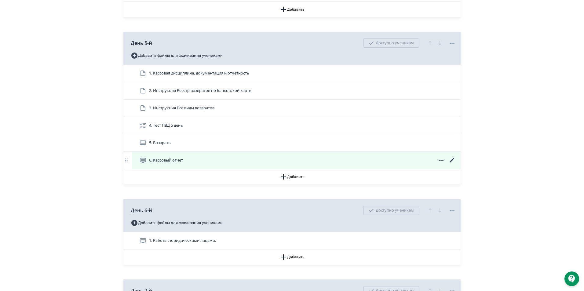
click at [452, 162] on icon at bounding box center [451, 160] width 5 height 5
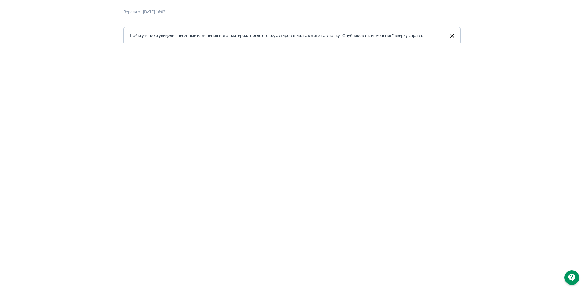
scroll to position [0, 0]
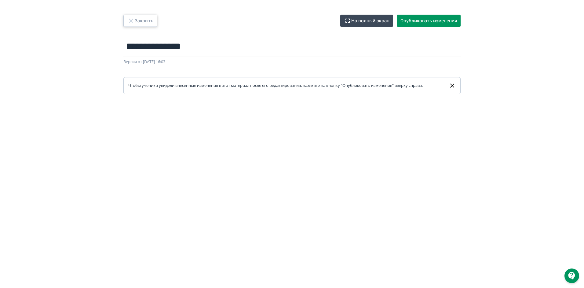
click at [132, 18] on icon "button" at bounding box center [130, 20] width 7 height 7
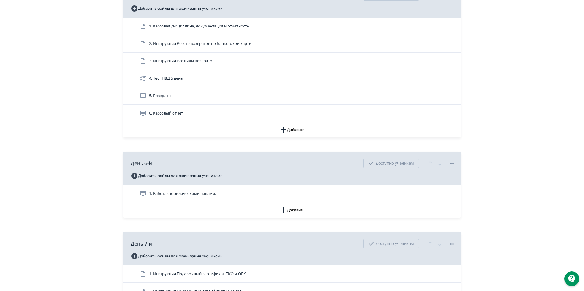
scroll to position [977, 0]
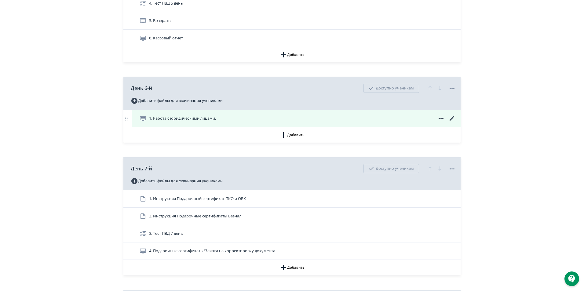
click at [451, 121] on icon at bounding box center [451, 118] width 5 height 5
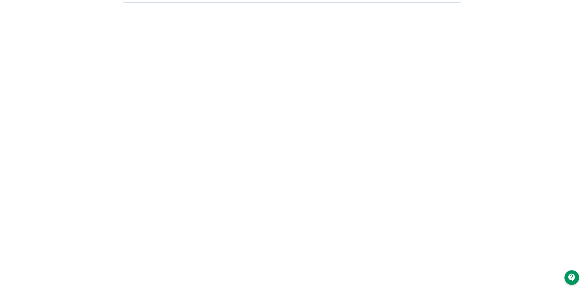
scroll to position [0, 0]
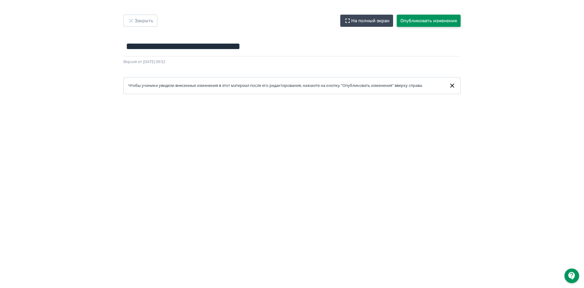
click at [445, 17] on button "Опубликовать изменения" at bounding box center [429, 21] width 64 height 12
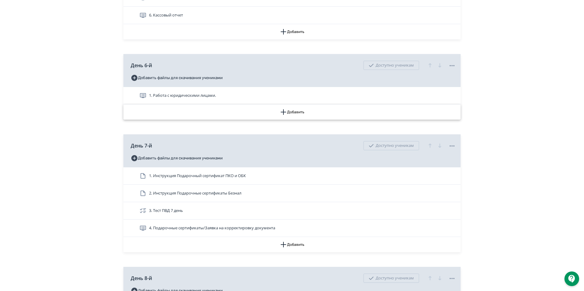
scroll to position [916, 0]
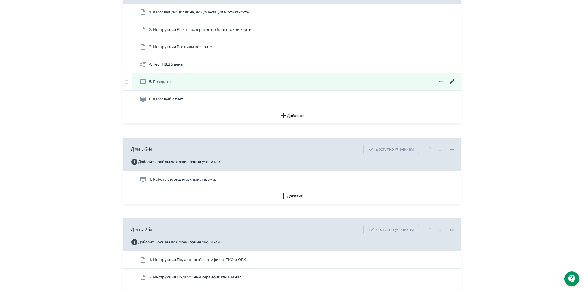
click at [455, 85] on icon at bounding box center [451, 81] width 7 height 7
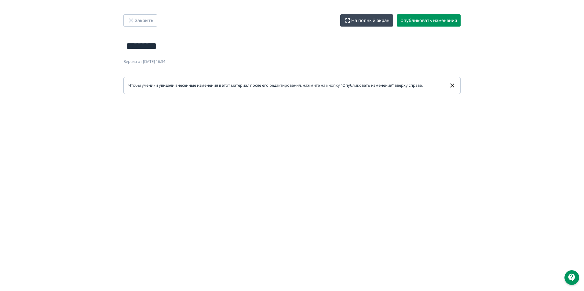
scroll to position [0, 0]
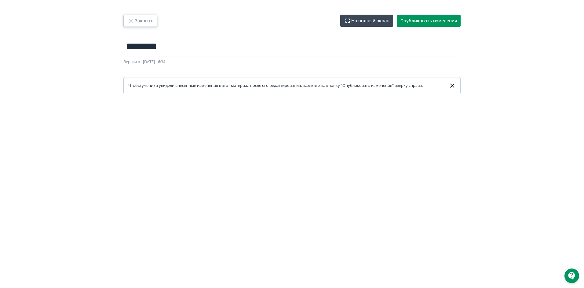
click at [148, 20] on button "Закрыть" at bounding box center [140, 21] width 34 height 12
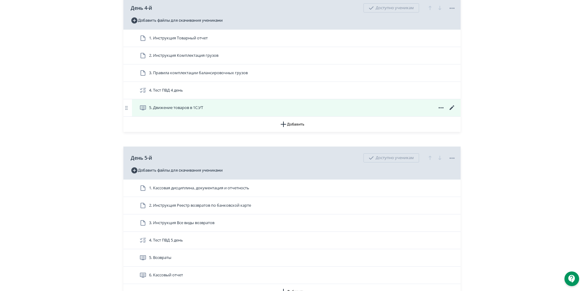
scroll to position [855, 0]
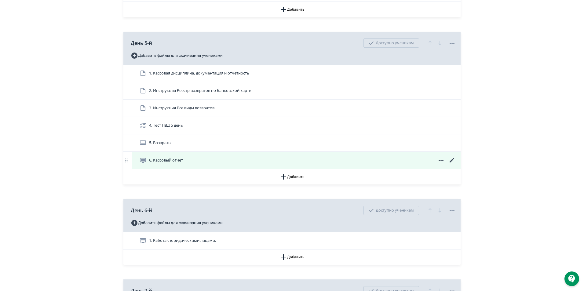
click at [451, 164] on icon at bounding box center [451, 160] width 7 height 7
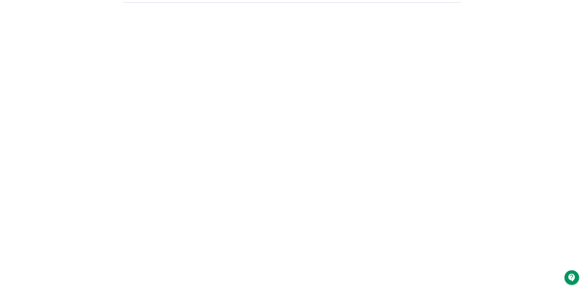
scroll to position [0, 0]
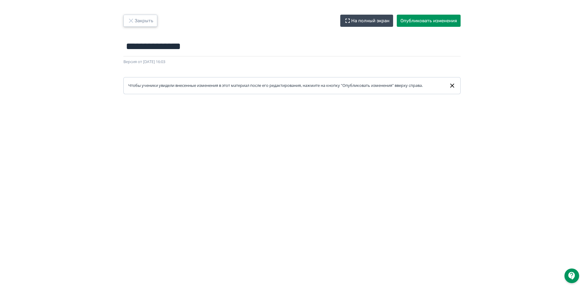
click at [145, 18] on button "Закрыть" at bounding box center [140, 21] width 34 height 12
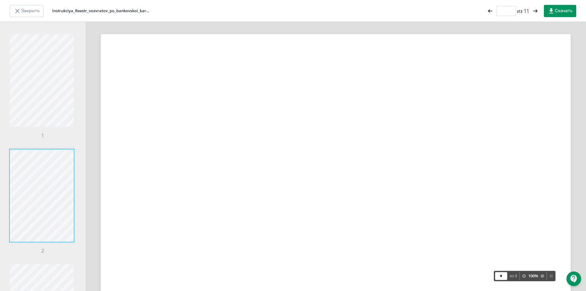
scroll to position [698, 0]
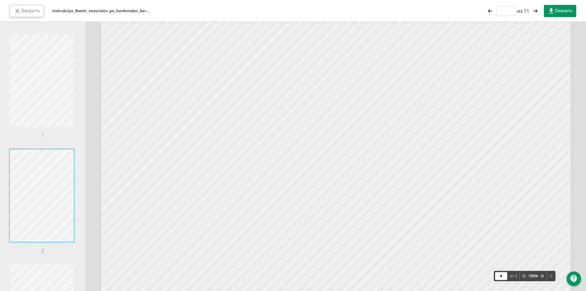
click at [27, 13] on button "Закрыть" at bounding box center [27, 11] width 34 height 12
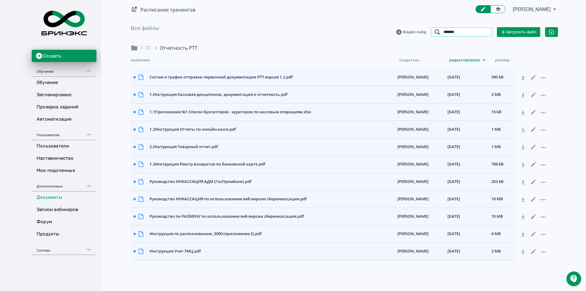
click at [485, 31] on input "******" at bounding box center [461, 32] width 61 height 10
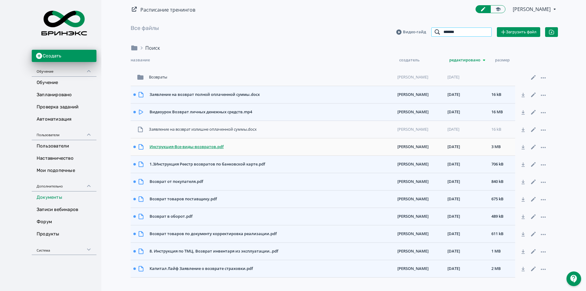
type input "*******"
click at [204, 144] on div "Инструкция-Все-виды-возвратов.pdf" at bounding box center [271, 146] width 248 height 11
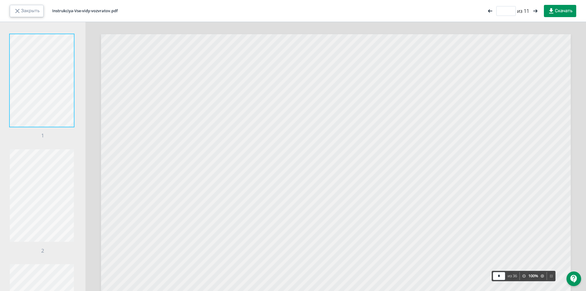
click at [28, 11] on button "Закрыть" at bounding box center [27, 11] width 34 height 12
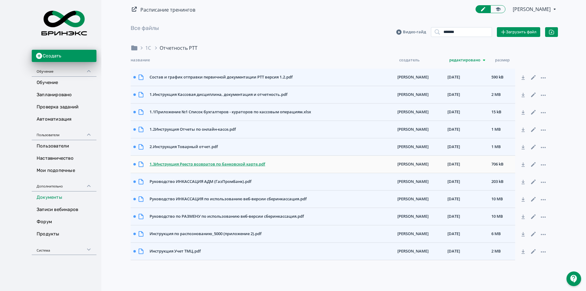
click at [241, 163] on div "1.3Инструкция Реестр возвратов по банковской карте.pdf" at bounding box center [271, 164] width 248 height 11
click at [25, 9] on button "Закрыть" at bounding box center [27, 11] width 34 height 12
click at [486, 34] on input "*******" at bounding box center [461, 32] width 61 height 10
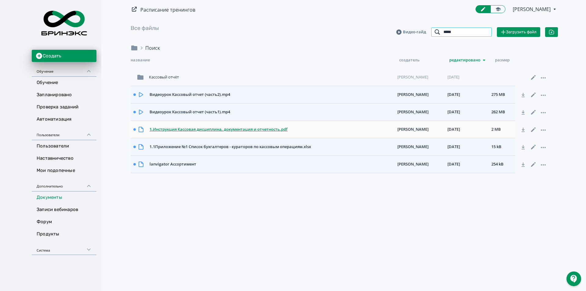
type input "*****"
click at [230, 129] on div "1.Инструкция Кассовая дисциплина, документация и отчетность.pdf" at bounding box center [271, 129] width 248 height 11
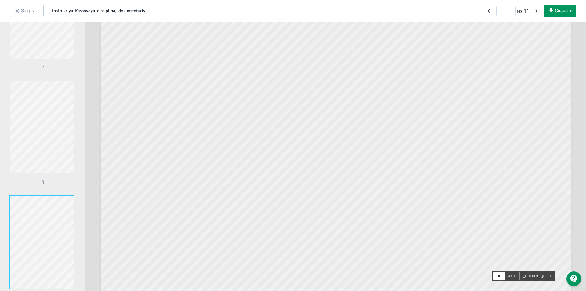
scroll to position [2407, 0]
click at [562, 8] on button "Скачать" at bounding box center [560, 11] width 32 height 12
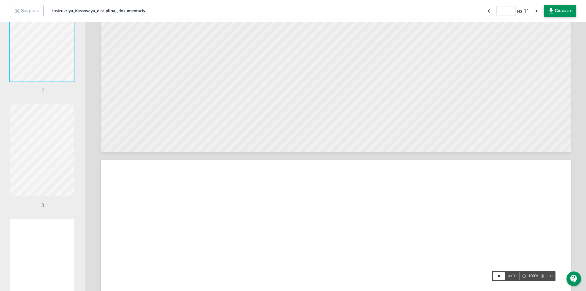
scroll to position [0, 0]
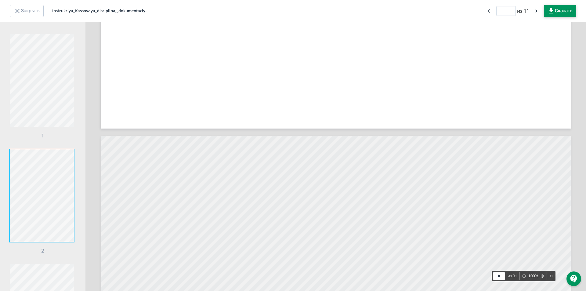
type input "*"
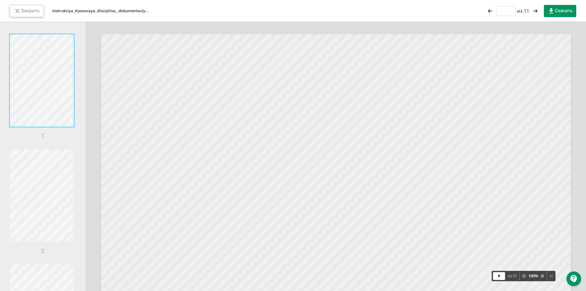
click at [18, 15] on button "Закрыть" at bounding box center [27, 11] width 34 height 12
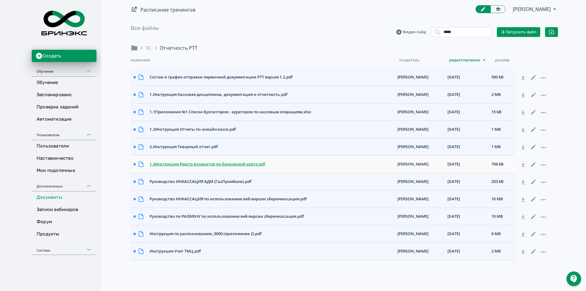
click at [225, 159] on div "1.3Инструкция Реестр возвратов по банковской карте.pdf" at bounding box center [271, 164] width 248 height 11
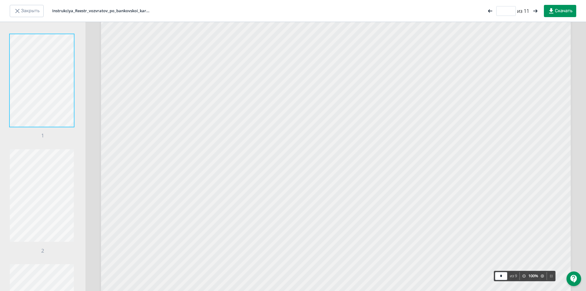
scroll to position [122, 0]
click at [24, 10] on button "Закрыть" at bounding box center [27, 11] width 34 height 12
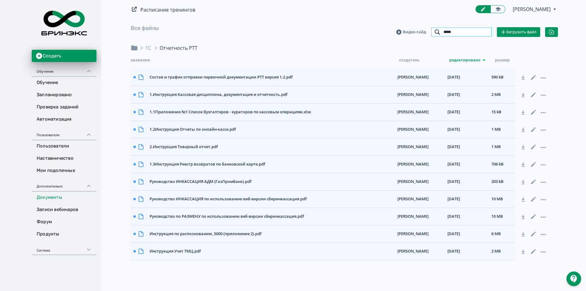
click at [458, 33] on input "*****" at bounding box center [461, 32] width 61 height 10
click at [483, 34] on input "*****" at bounding box center [461, 32] width 61 height 10
click at [477, 33] on input "search" at bounding box center [461, 32] width 61 height 10
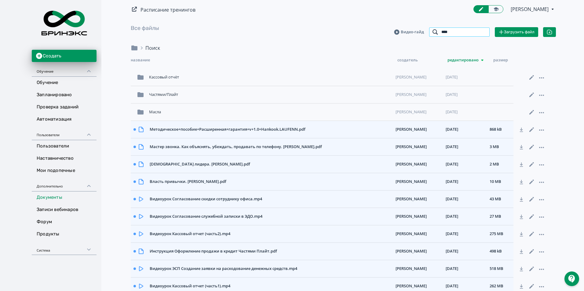
type input "*****"
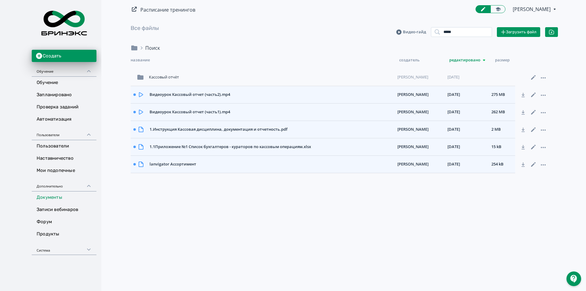
click at [523, 113] on icon at bounding box center [523, 112] width 3 height 4
click at [524, 97] on icon at bounding box center [523, 94] width 11 height 11
click at [151, 27] on link "Все файлы" at bounding box center [145, 28] width 28 height 7
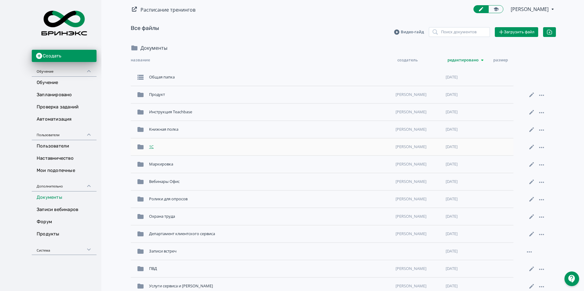
click at [153, 148] on div "1С" at bounding box center [270, 146] width 246 height 11
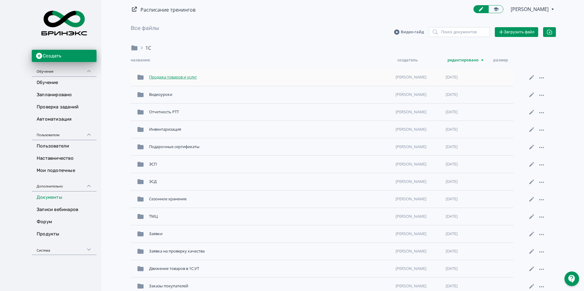
click at [189, 75] on div "Продажа товаров и услуг" at bounding box center [270, 77] width 246 height 11
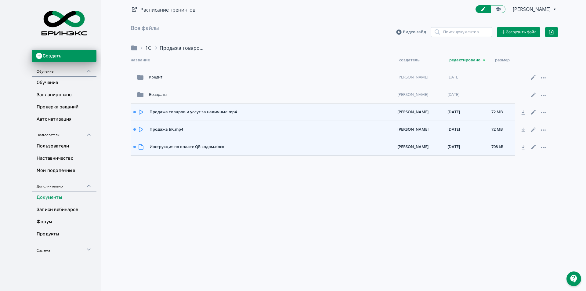
click at [151, 49] on div "1С" at bounding box center [148, 47] width 6 height 7
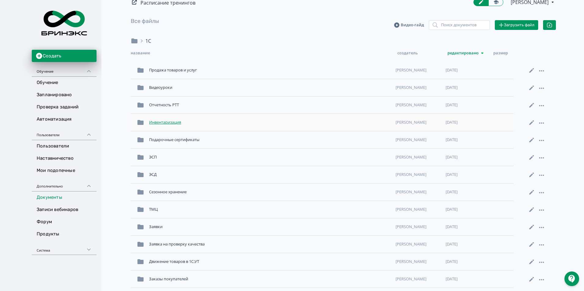
scroll to position [10, 0]
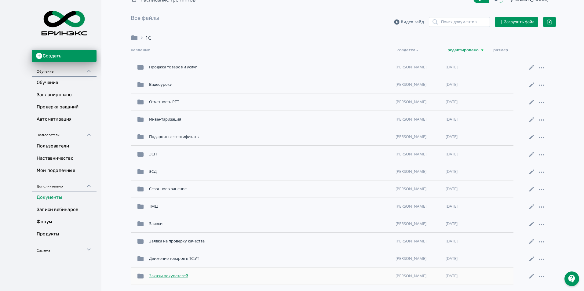
click at [182, 282] on div "Заказы покупателей [PERSON_NAME] [DATE]" at bounding box center [322, 275] width 382 height 17
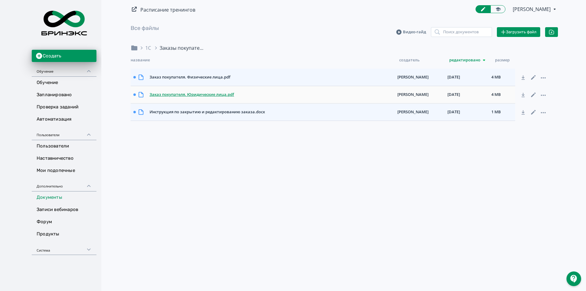
click at [211, 95] on div "Заказ покупателя. Юридические лица.pdf" at bounding box center [271, 94] width 248 height 11
